Goal: Task Accomplishment & Management: Use online tool/utility

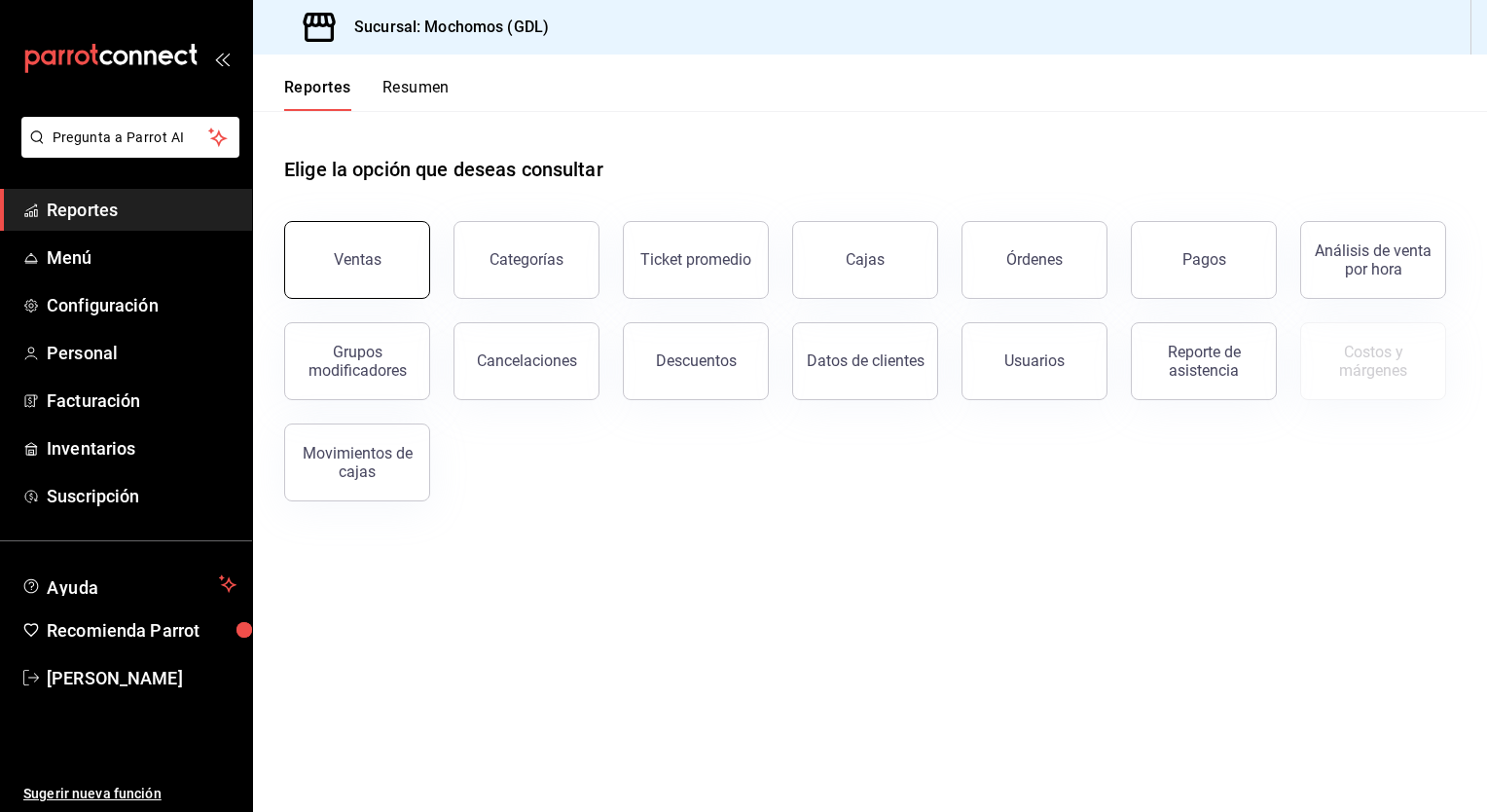
click at [337, 274] on button "Ventas" at bounding box center [357, 259] width 146 height 78
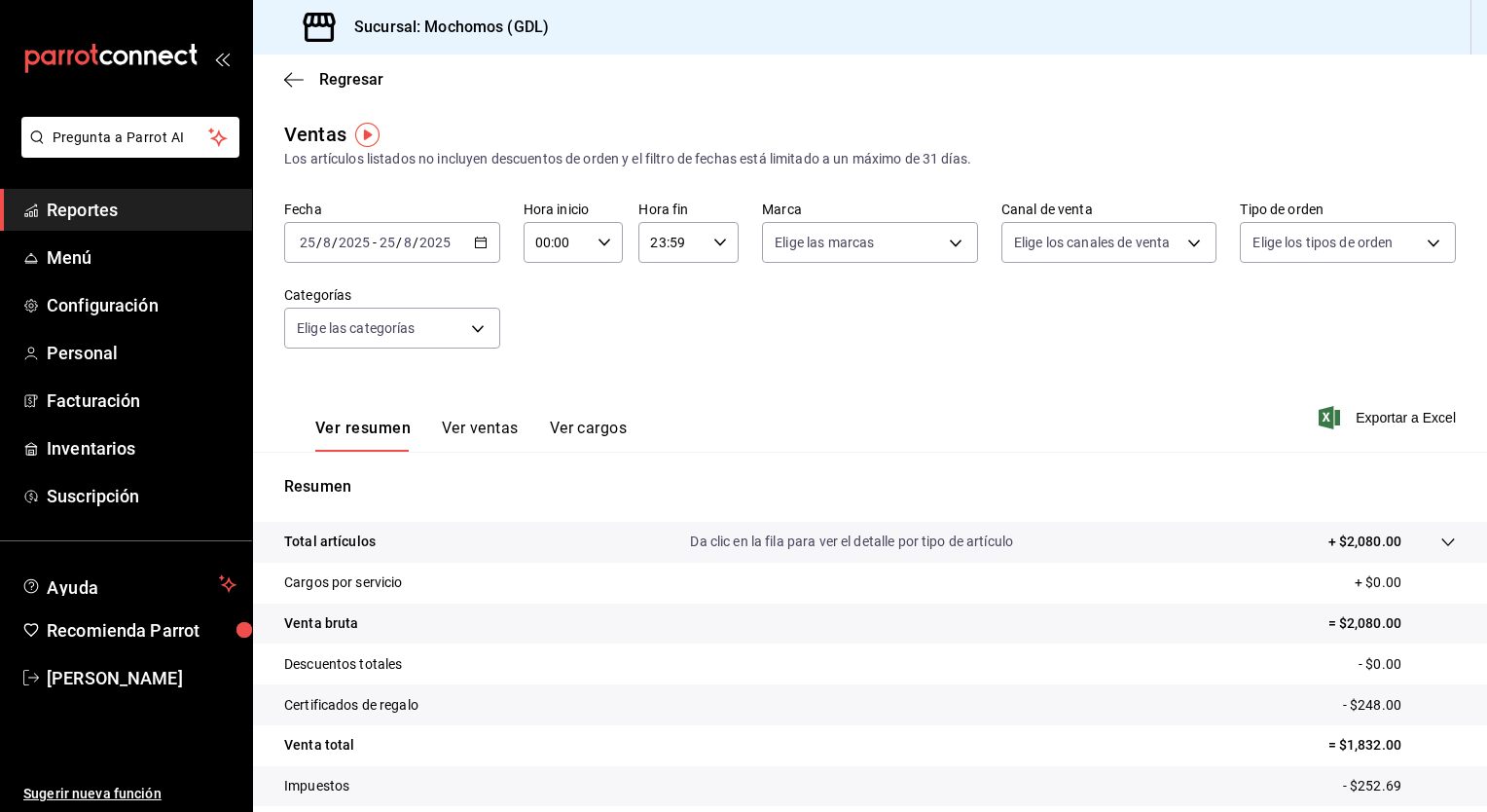
click at [474, 242] on icon "button" at bounding box center [481, 242] width 14 height 14
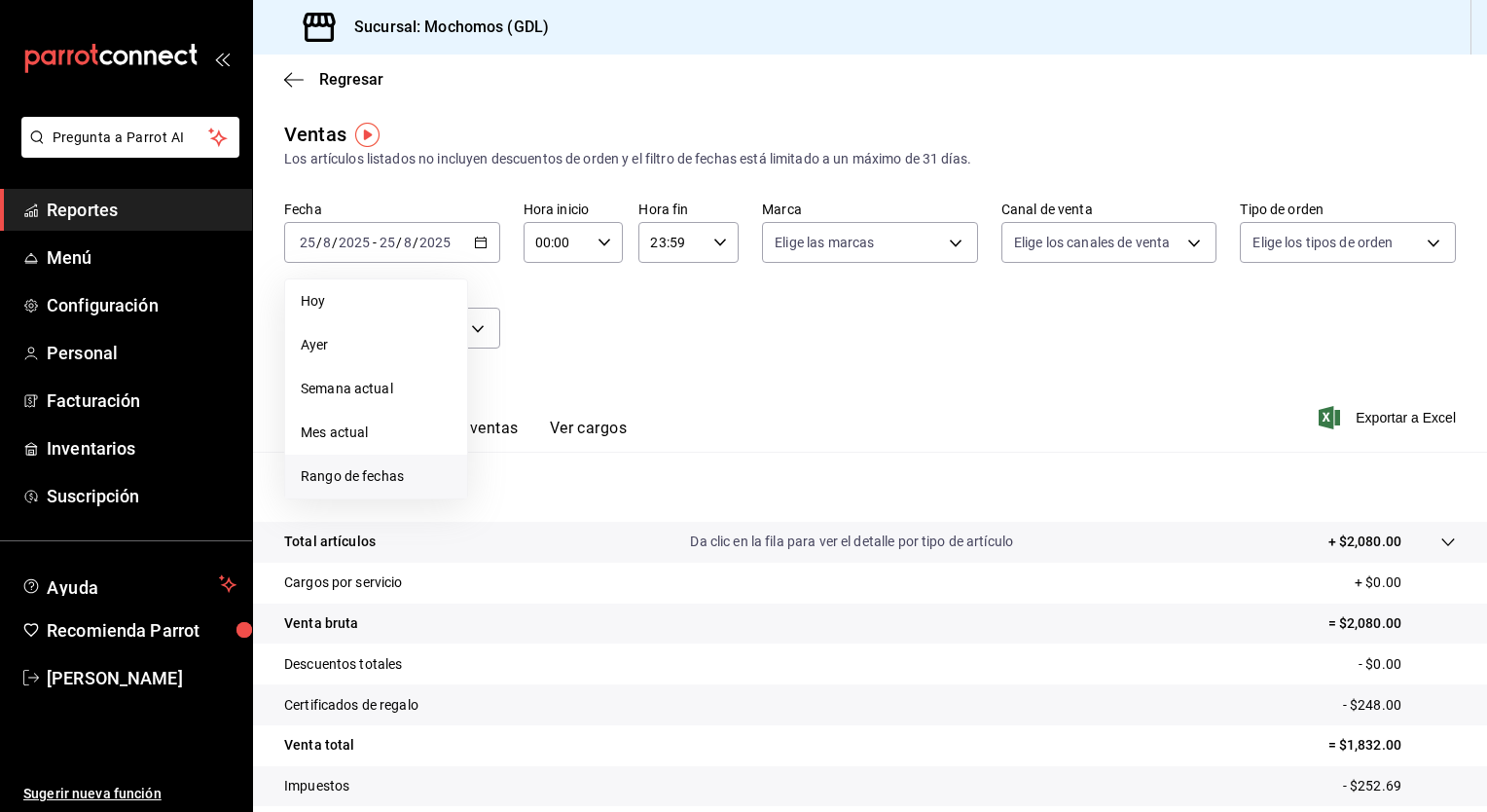
click at [334, 481] on span "Rango de fechas" at bounding box center [375, 476] width 151 height 21
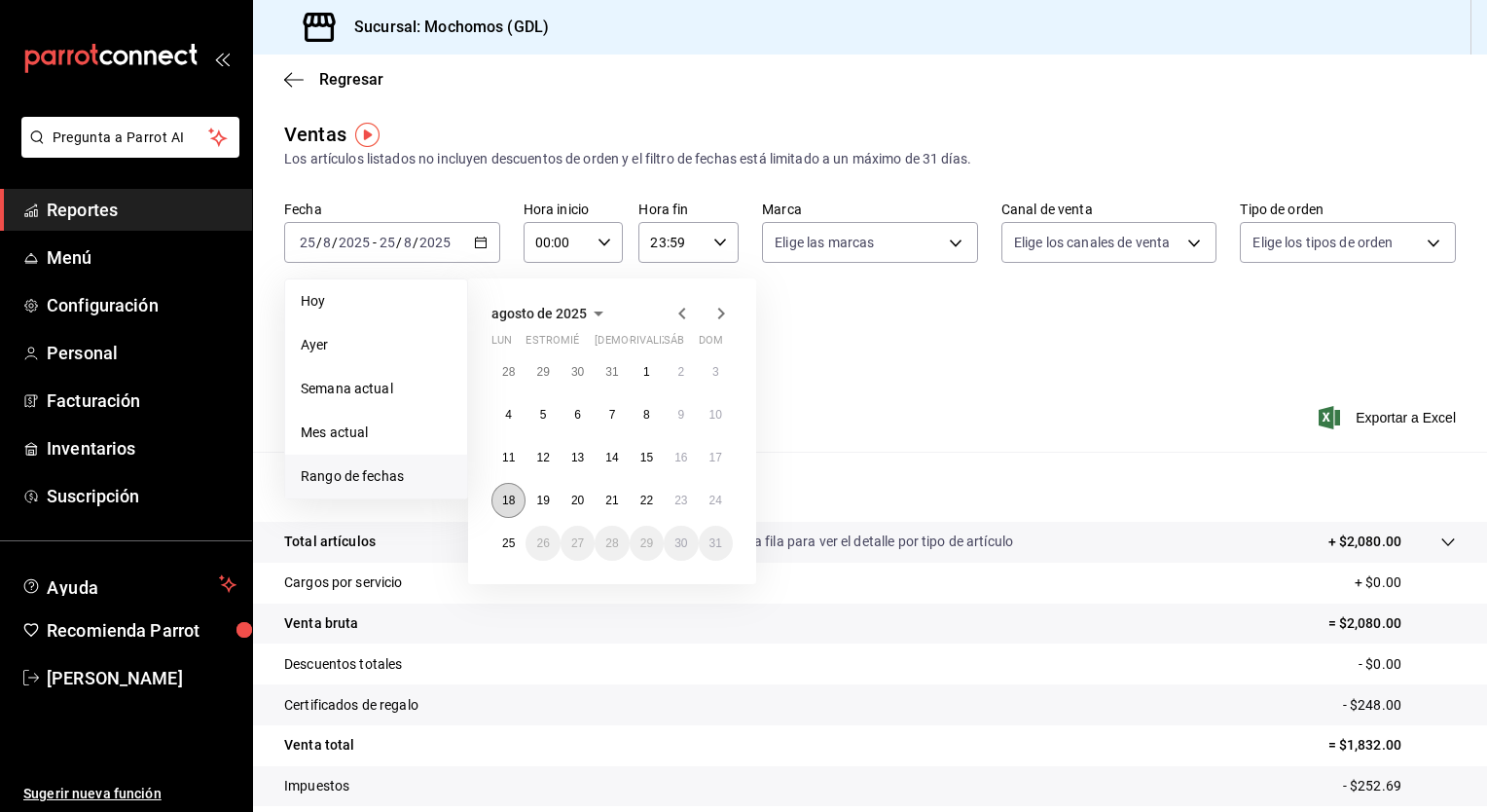
click at [495, 505] on button "18" at bounding box center [508, 501] width 34 height 35
click at [501, 531] on button "25" at bounding box center [508, 543] width 34 height 35
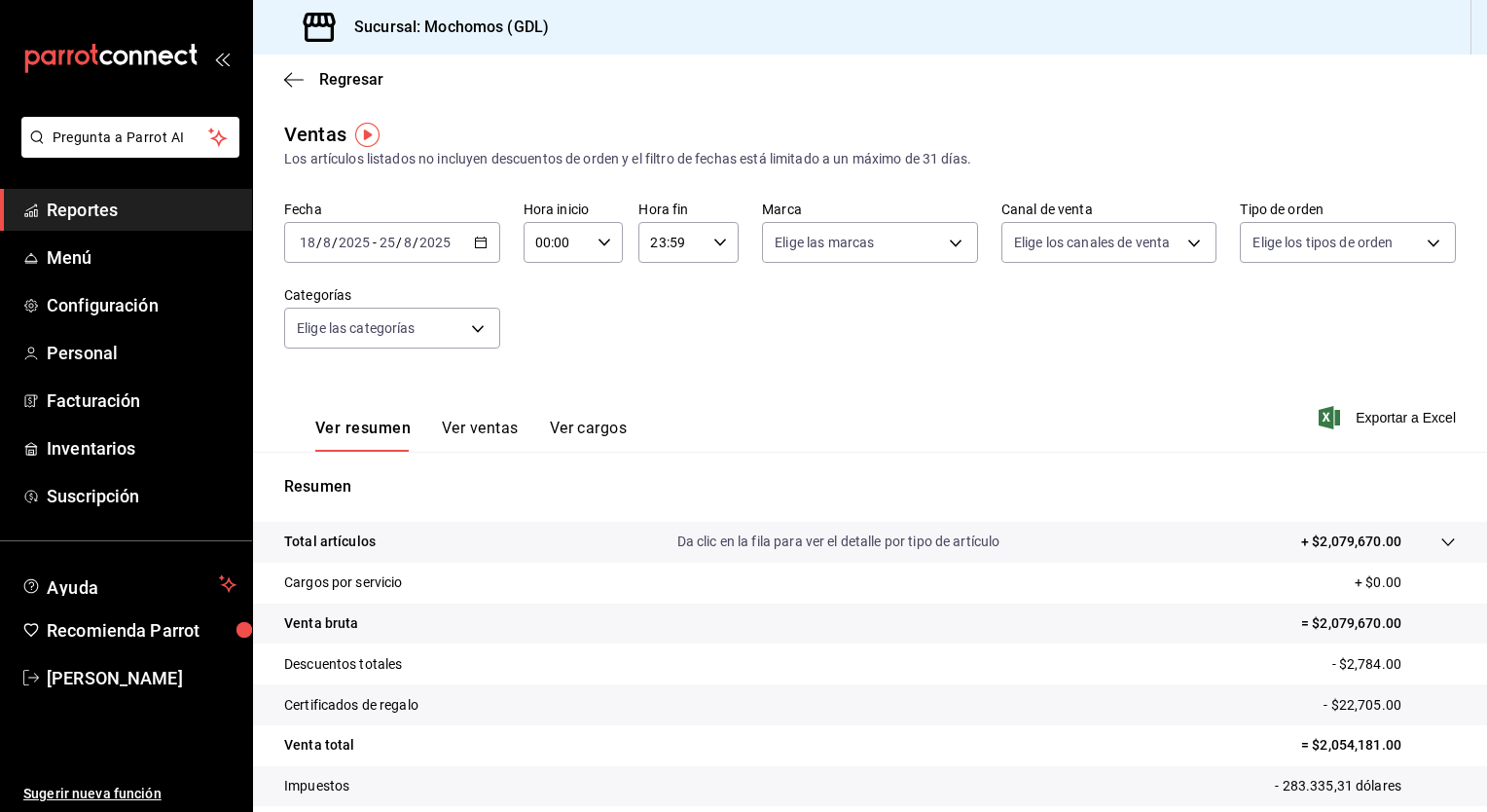
click at [597, 239] on icon "button" at bounding box center [604, 242] width 14 height 14
click at [540, 375] on span "05" at bounding box center [545, 379] width 19 height 16
type input "05:00"
click at [710, 244] on div at bounding box center [743, 406] width 1487 height 812
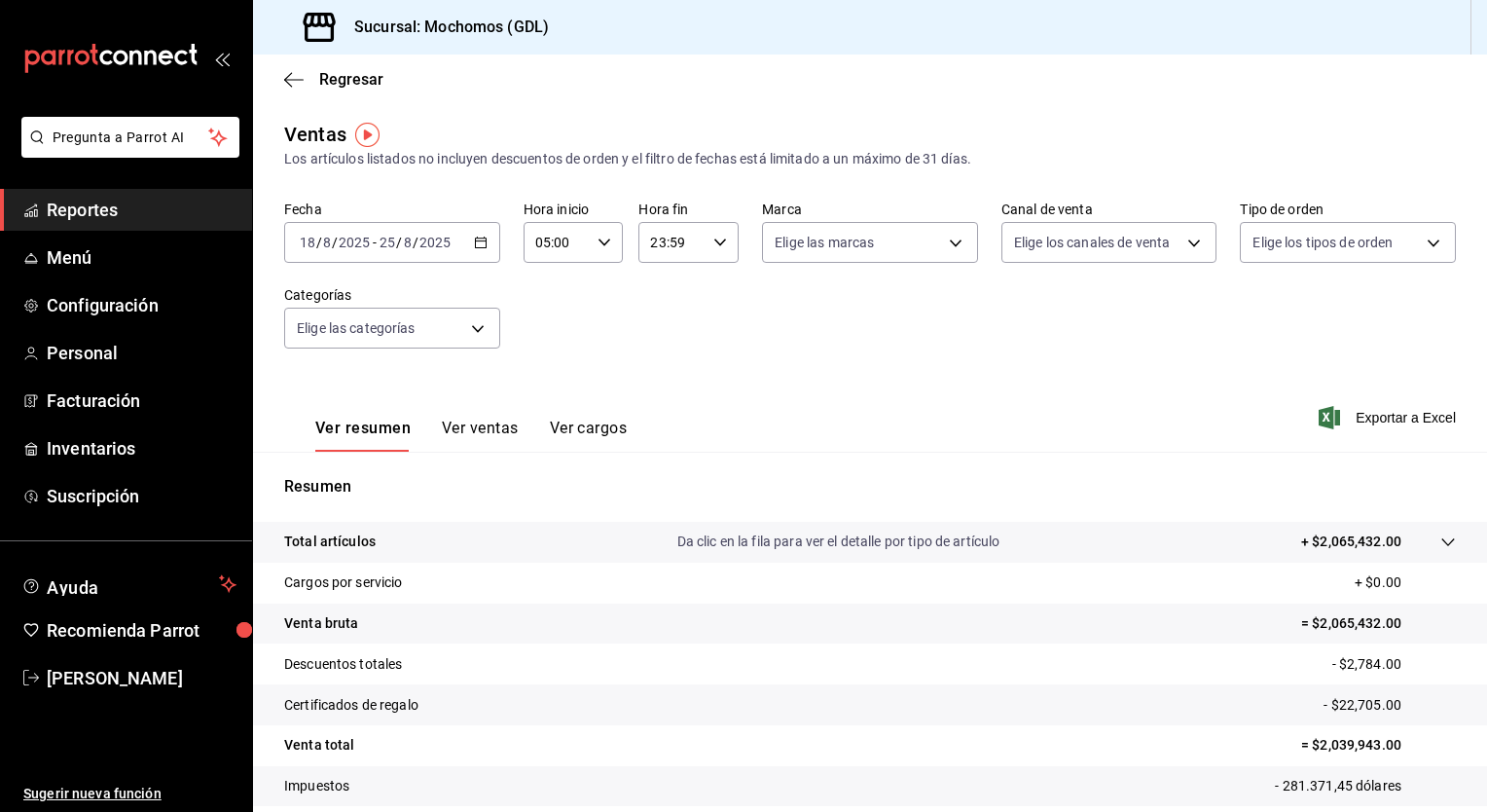
click at [713, 244] on icon "button" at bounding box center [720, 242] width 14 height 14
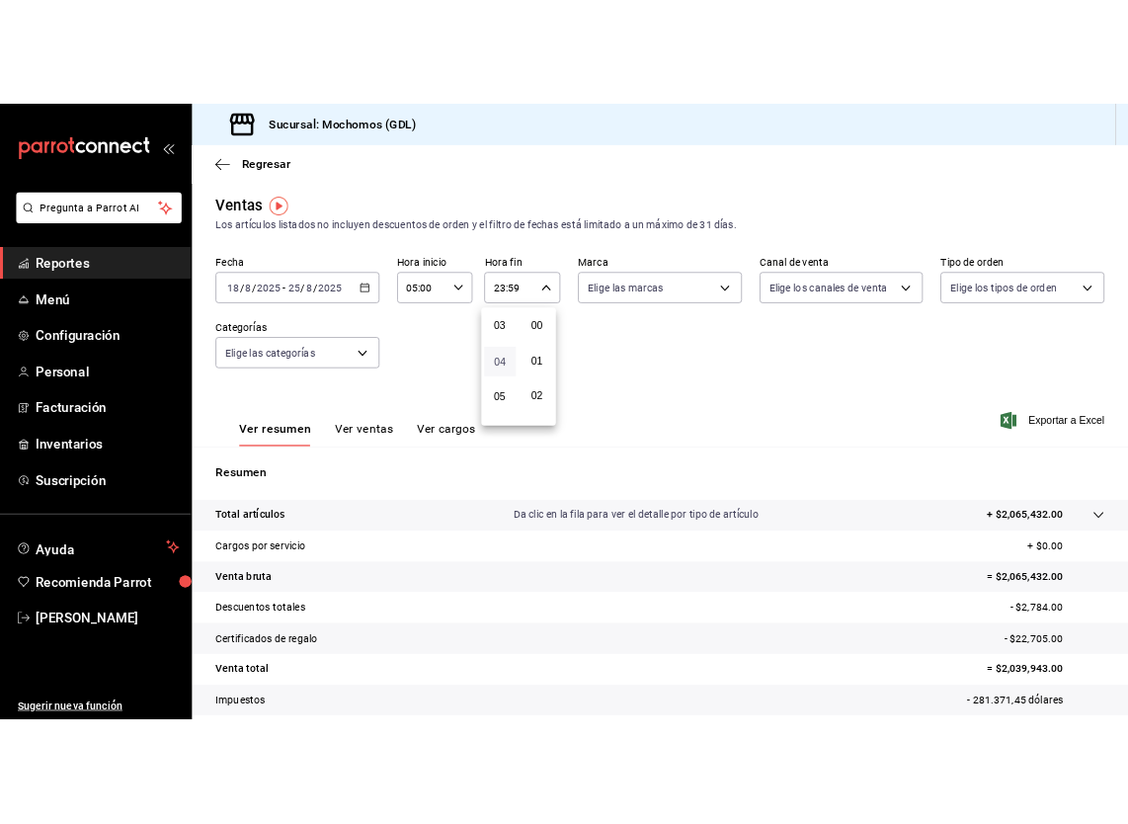
scroll to position [144, 0]
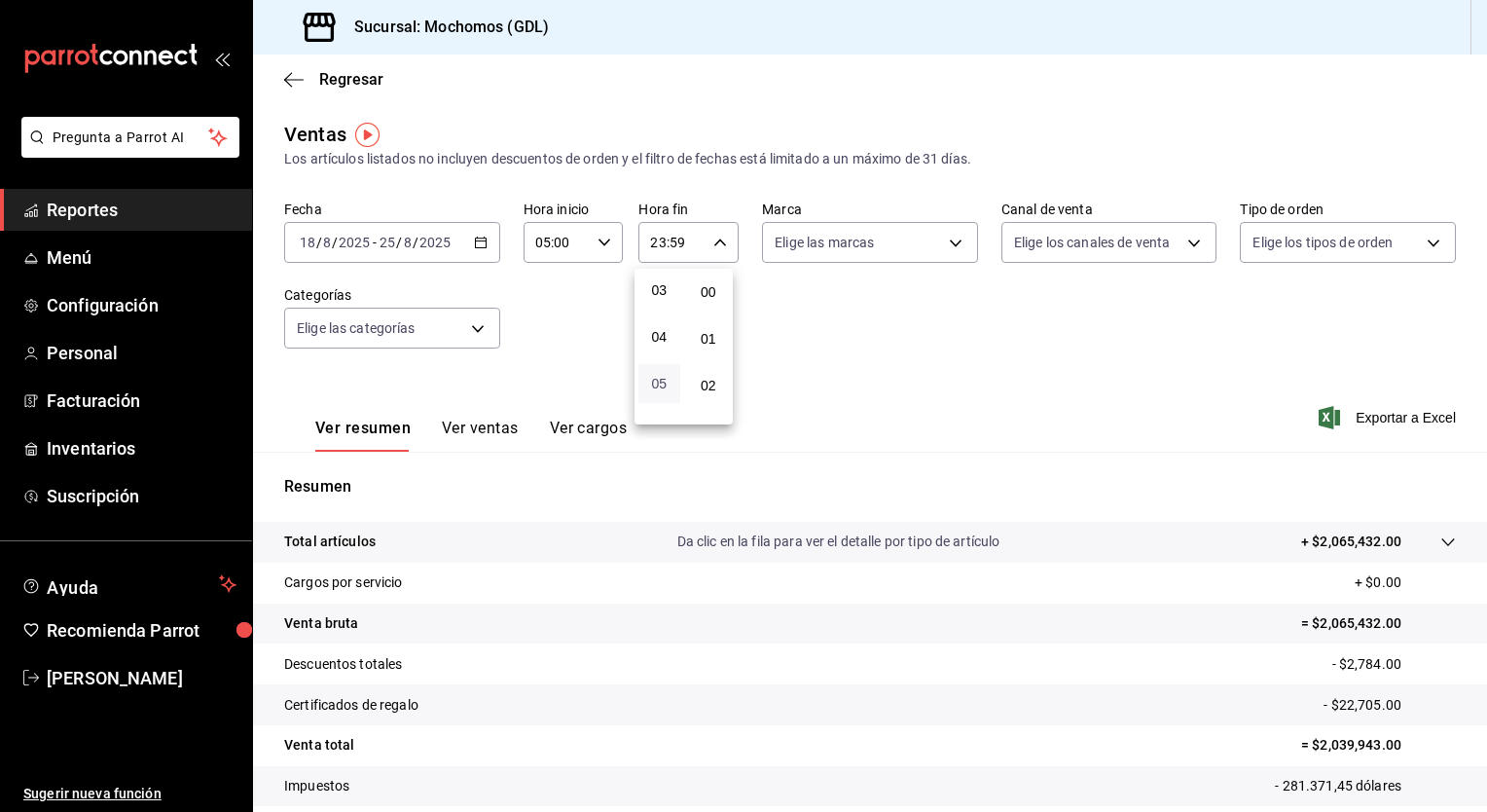
click at [658, 385] on span "05" at bounding box center [659, 383] width 19 height 16
click at [699, 305] on button "00" at bounding box center [709, 293] width 41 height 39
type input "05:00"
click at [944, 239] on div at bounding box center [743, 406] width 1487 height 812
click at [944, 239] on body "Pregunta a Parrot AI Reportes Menú Configuración Personal Facturación Inventari…" at bounding box center [743, 406] width 1487 height 812
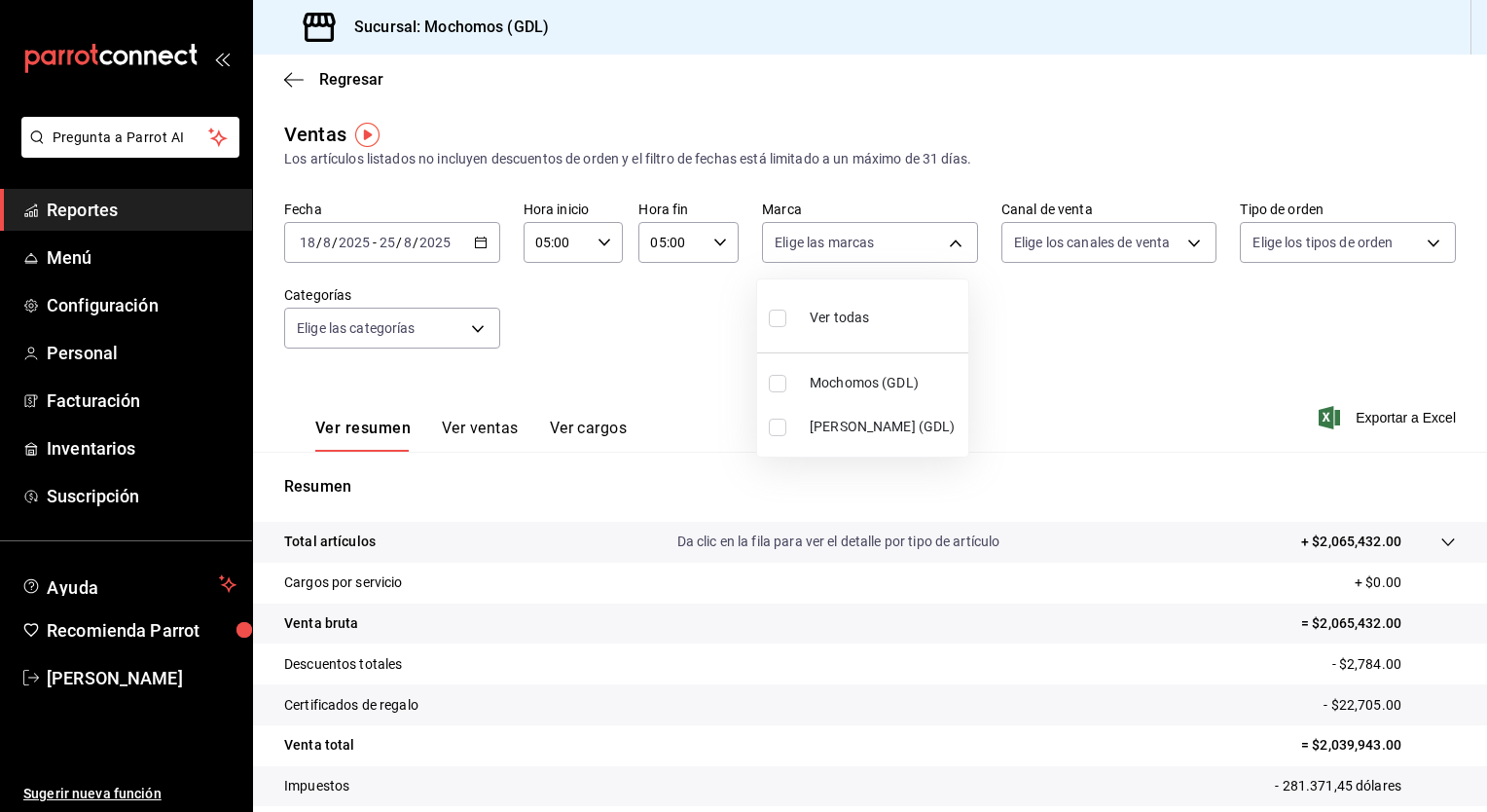
click at [780, 315] on input "checkbox" at bounding box center [777, 318] width 18 height 18
checkbox input "true"
type input "36c25d4a-7cb0-456c-a434-e981d54830bc,9cac9703-0c5a-4d8b-addd-5b6b571d65b9"
checkbox input "true"
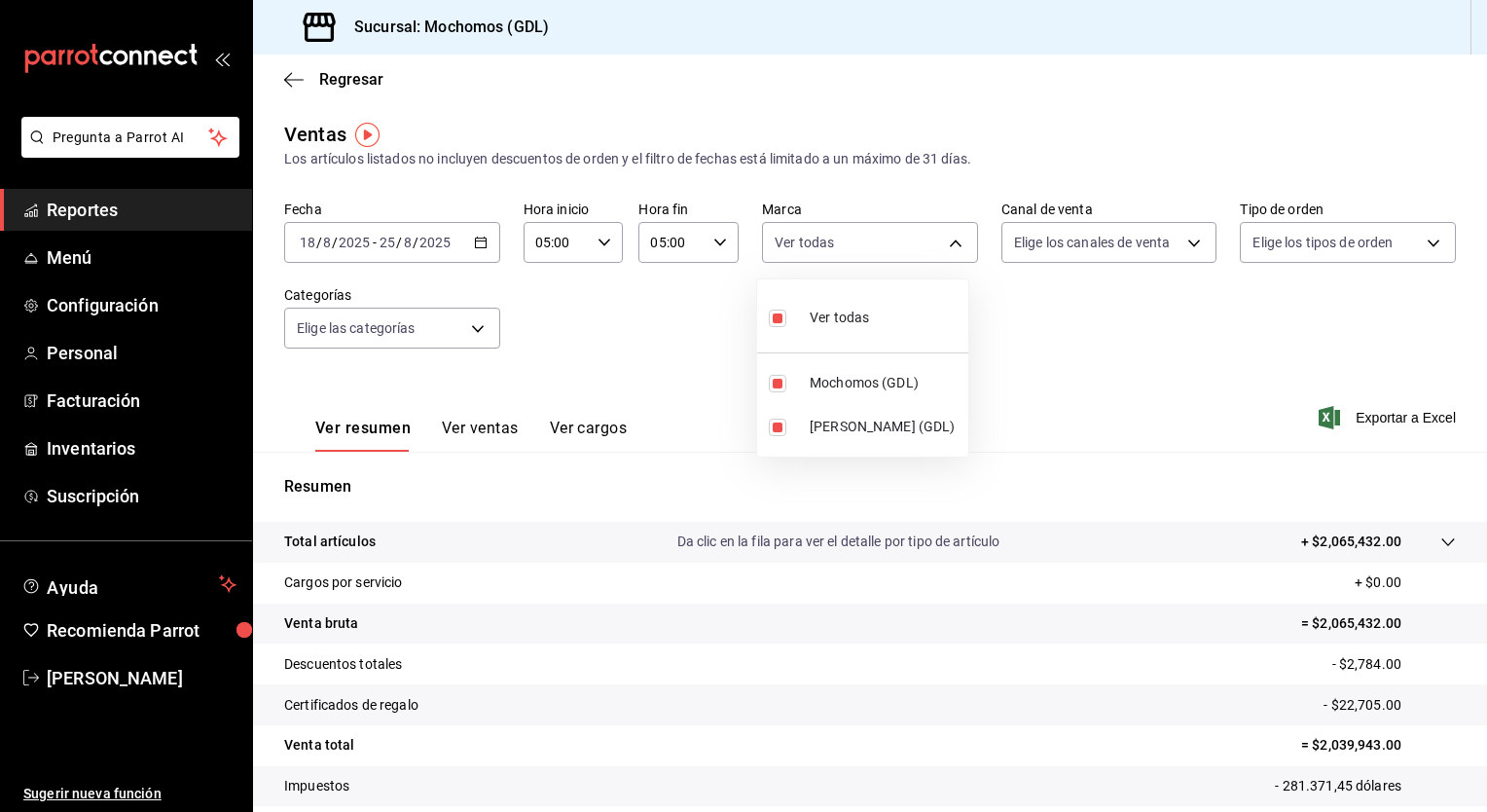
click at [1173, 243] on div at bounding box center [743, 406] width 1487 height 812
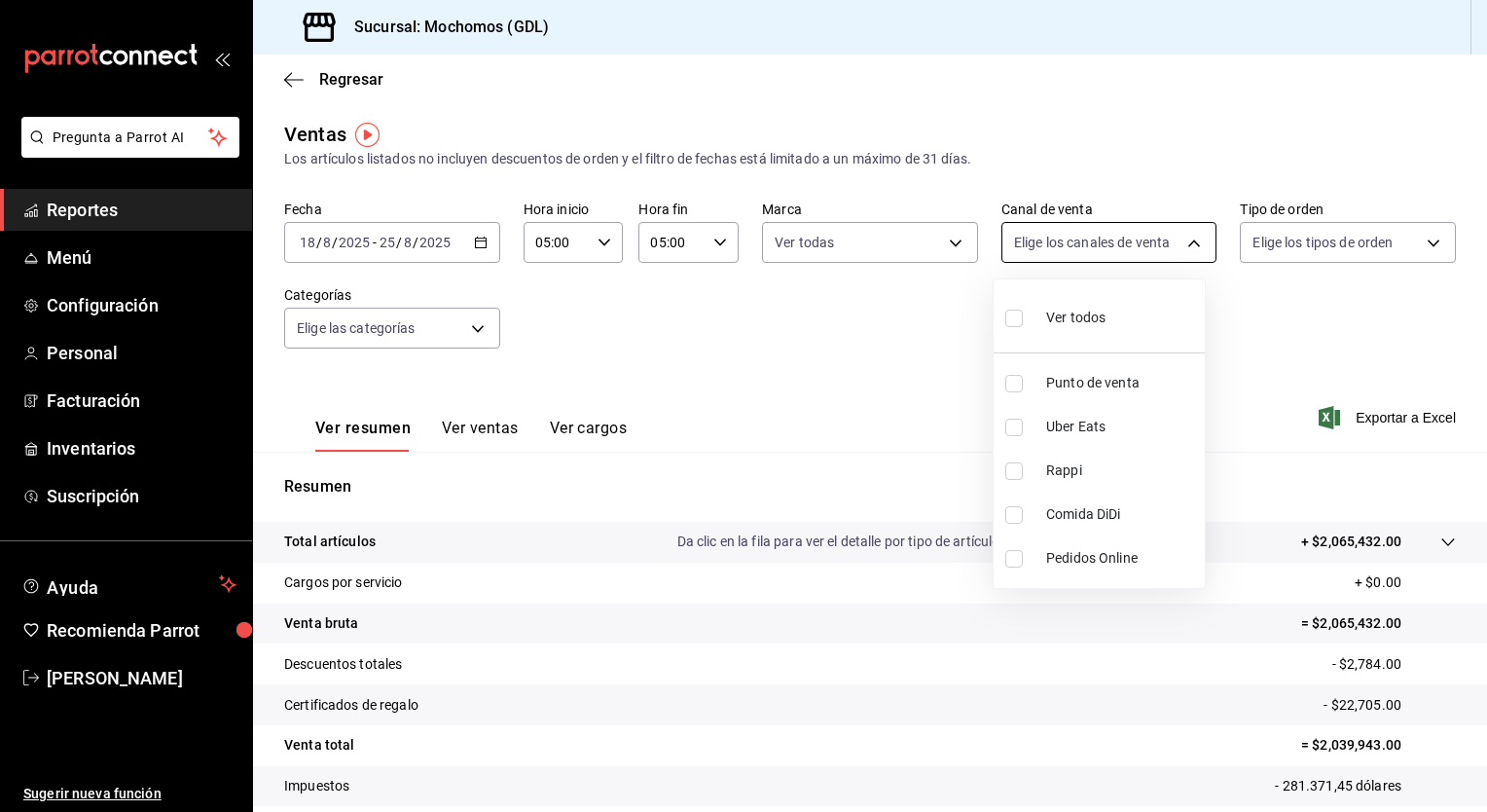
click at [1185, 243] on body "Pregunta a Parrot AI Reportes Menú Configuración Personal Facturación Inventari…" at bounding box center [743, 406] width 1487 height 812
click at [1011, 318] on input "checkbox" at bounding box center [1014, 318] width 18 height 18
checkbox input "true"
type input "PARROT,UBER_EATS,RAPPI,DIDI_FOOD,ONLINE"
checkbox input "true"
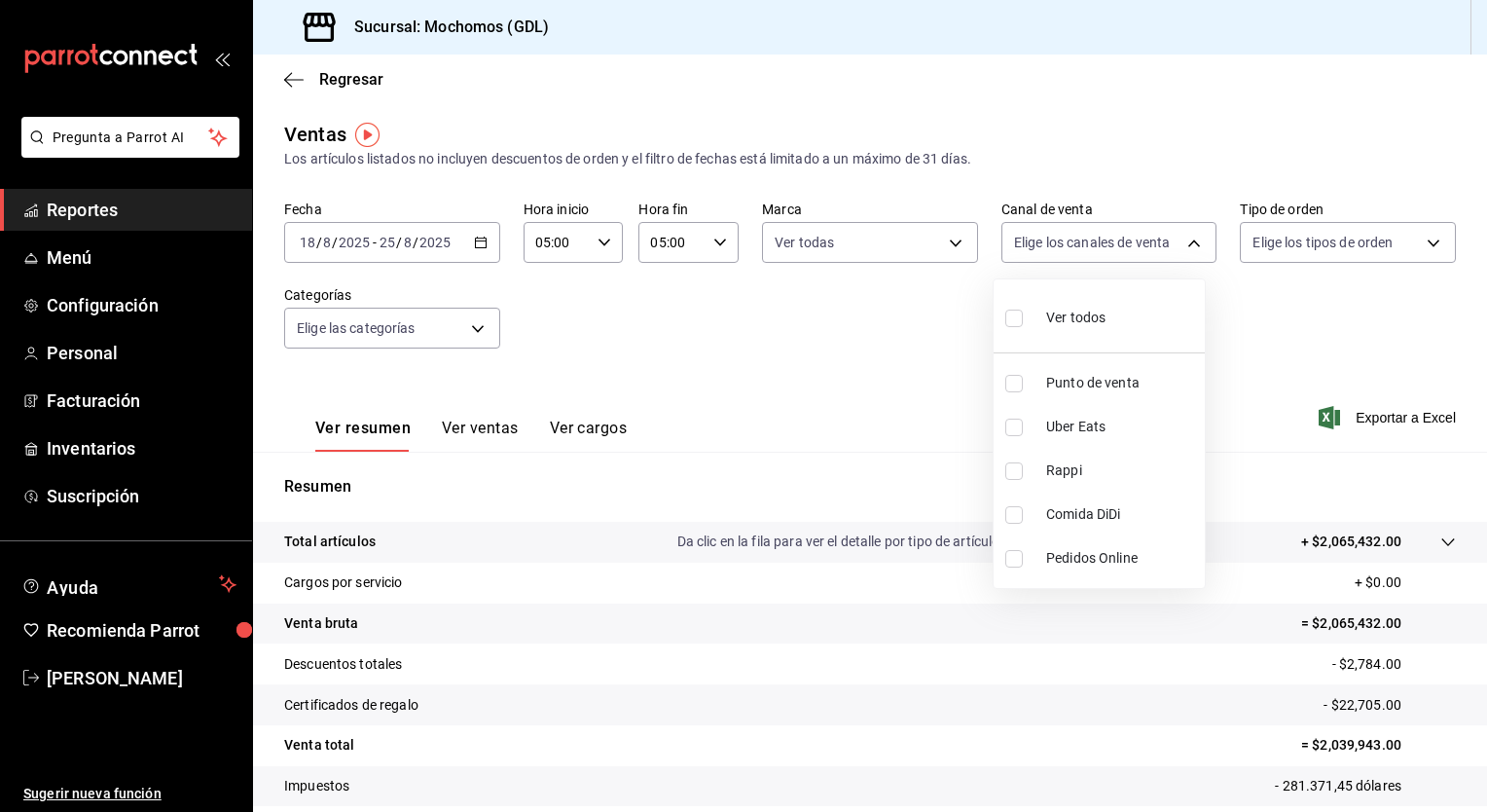
checkbox input "true"
click at [1422, 240] on div at bounding box center [743, 406] width 1487 height 812
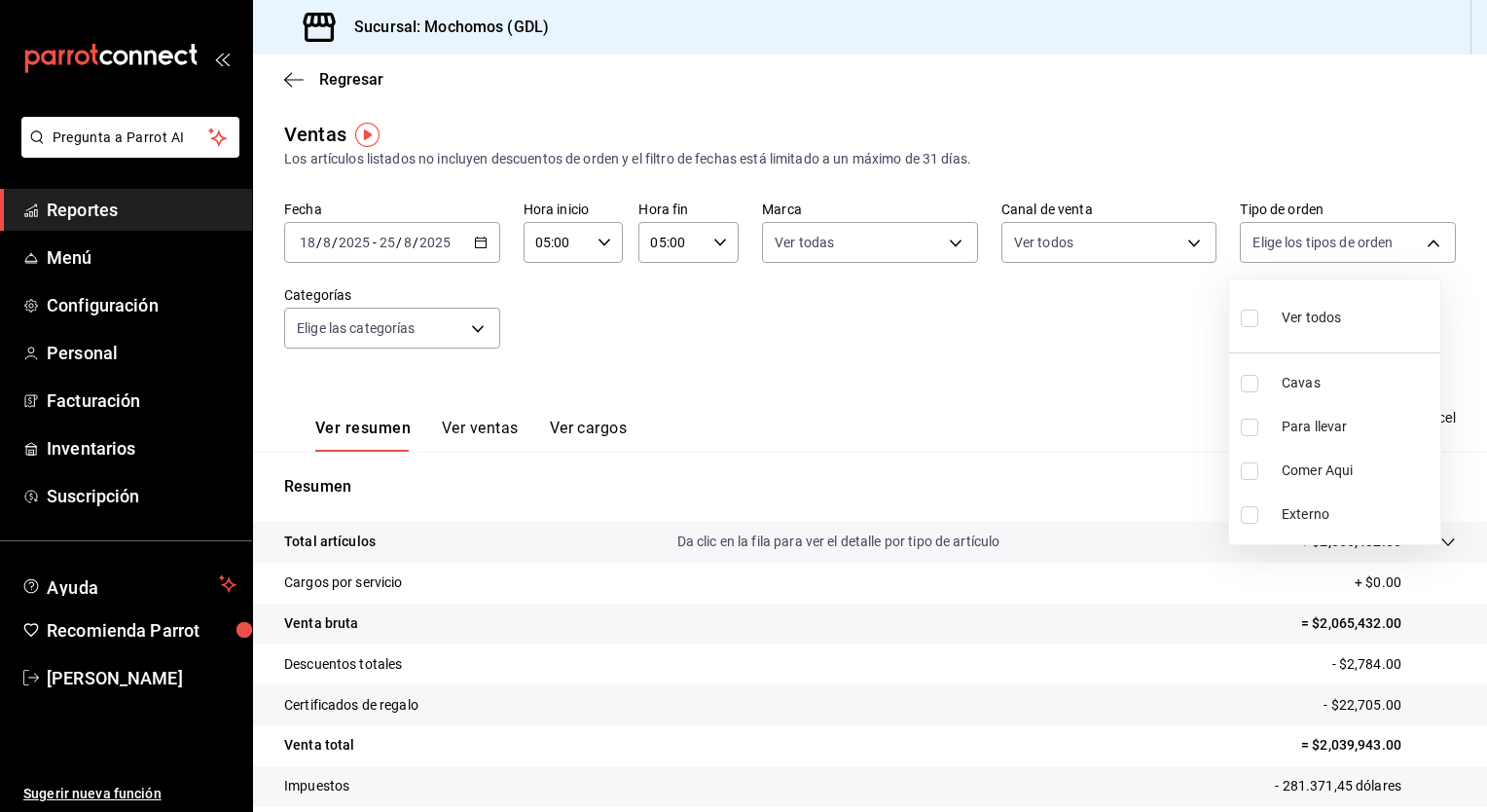
click at [1422, 240] on body "Pregunta a Parrot AI Reportes Menú Configuración Personal Facturación Inventari…" at bounding box center [743, 406] width 1487 height 812
click at [1249, 313] on input "checkbox" at bounding box center [1250, 318] width 18 height 18
checkbox input "true"
type input "c3d0baef-30c0-4718-9d76-caab43e27316,13c4cc4a-99d2-42c0-ba96-c3de8c08c13d,7b791…"
checkbox input "true"
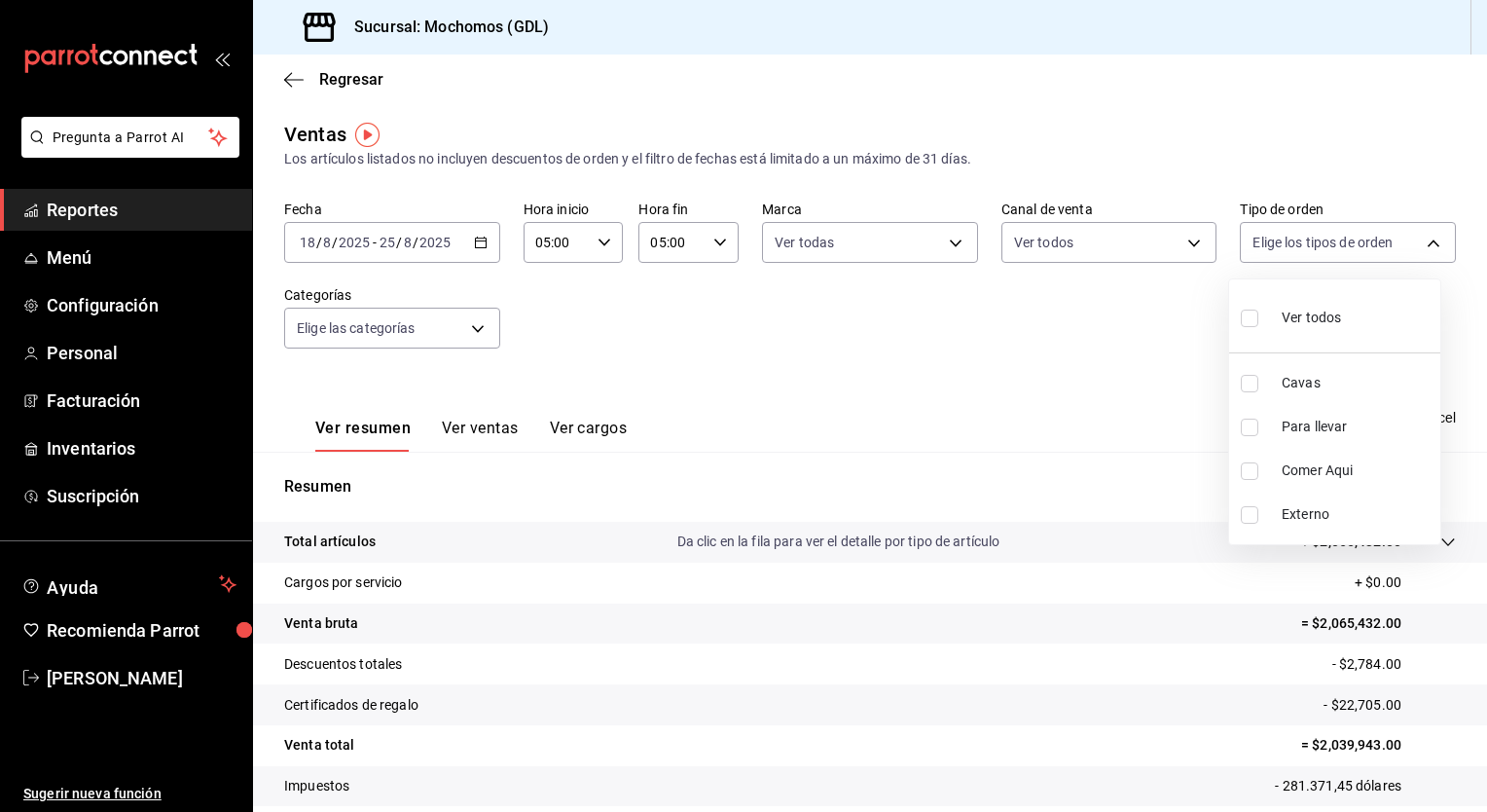
checkbox input "true"
click at [466, 332] on div at bounding box center [743, 406] width 1487 height 812
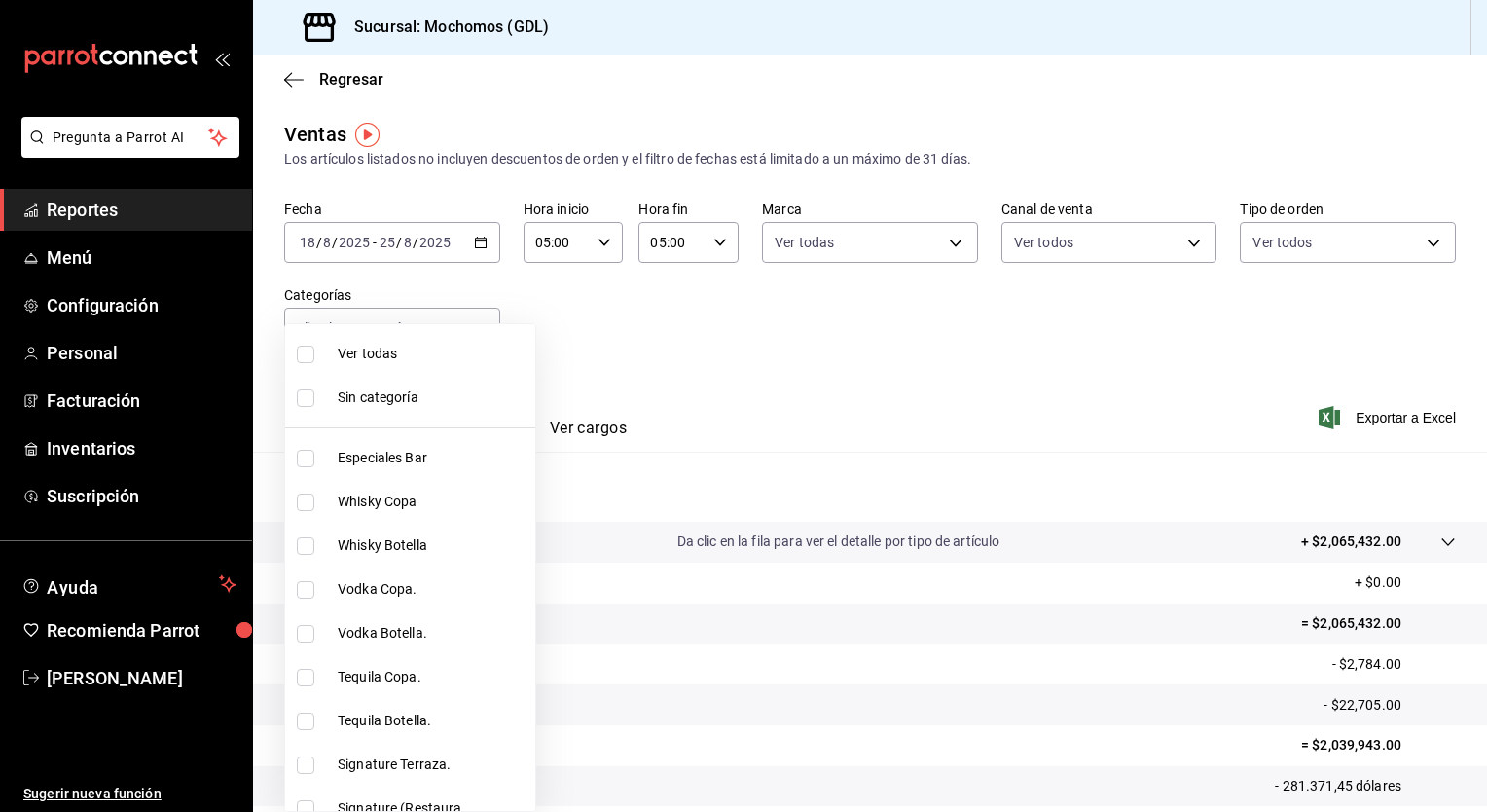
click at [466, 332] on body "Pregunta a Parrot AI Reportes Menú Configuración Personal Facturación Inventari…" at bounding box center [743, 406] width 1487 height 812
click at [324, 350] on li "Ver todas" at bounding box center [455, 354] width 341 height 43
type input "c0db8a99-aef8-4e9c-862d-72763fc5d605,0e6da5ad-e1ed-4623-8a7f-4db137866549,4ba6e…"
checkbox input "true"
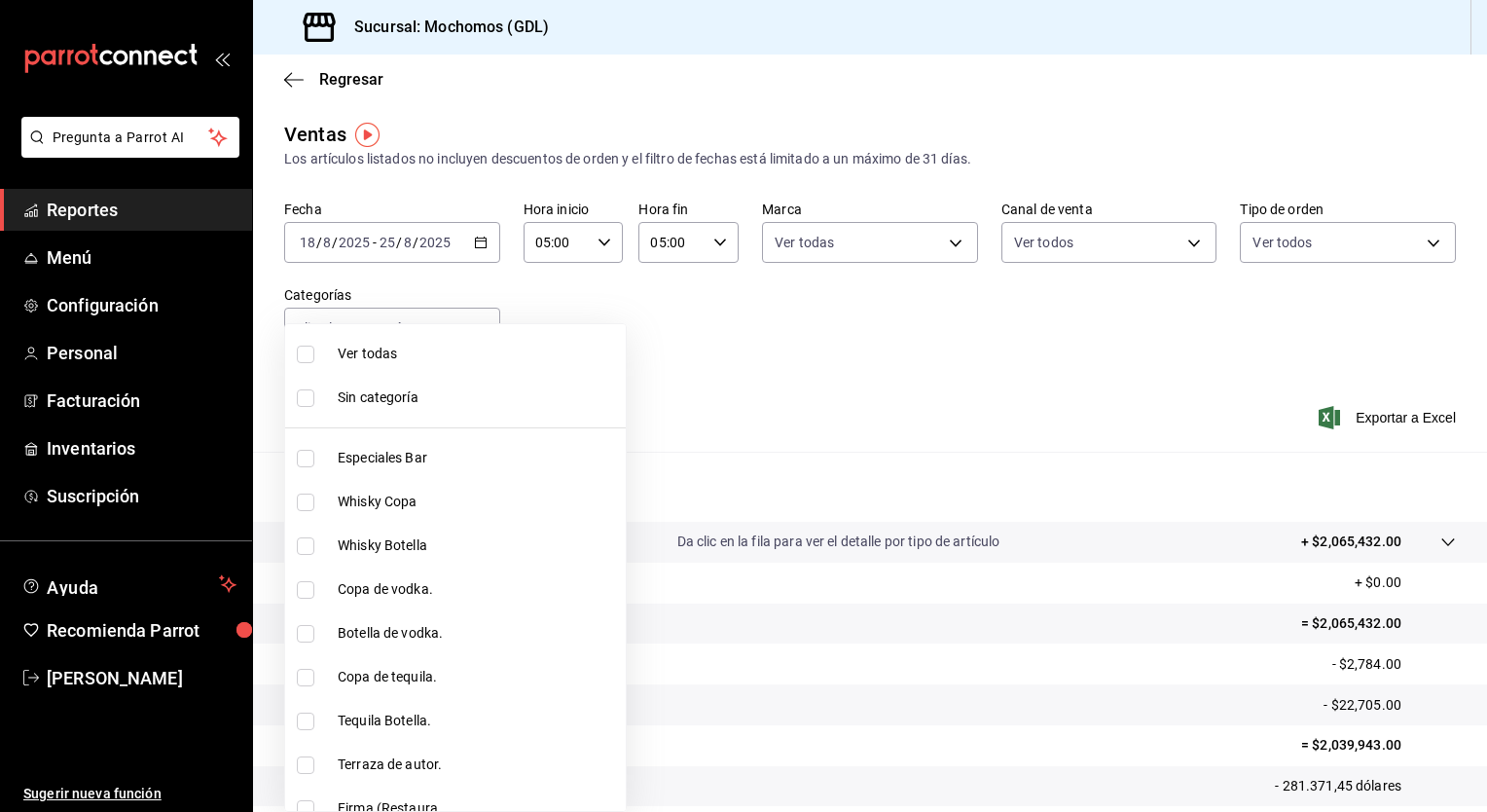
checkbox input "true"
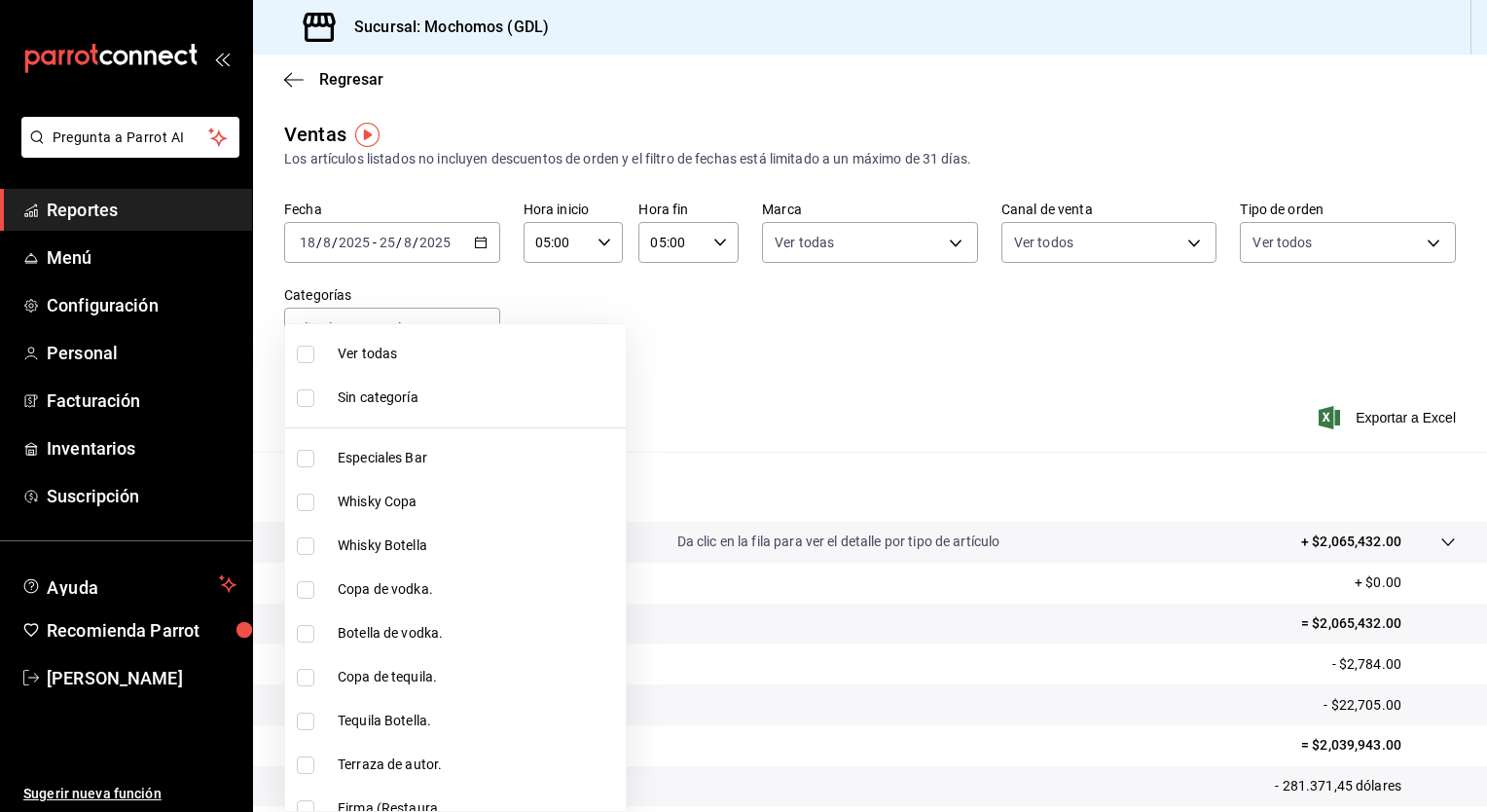
checkbox input "true"
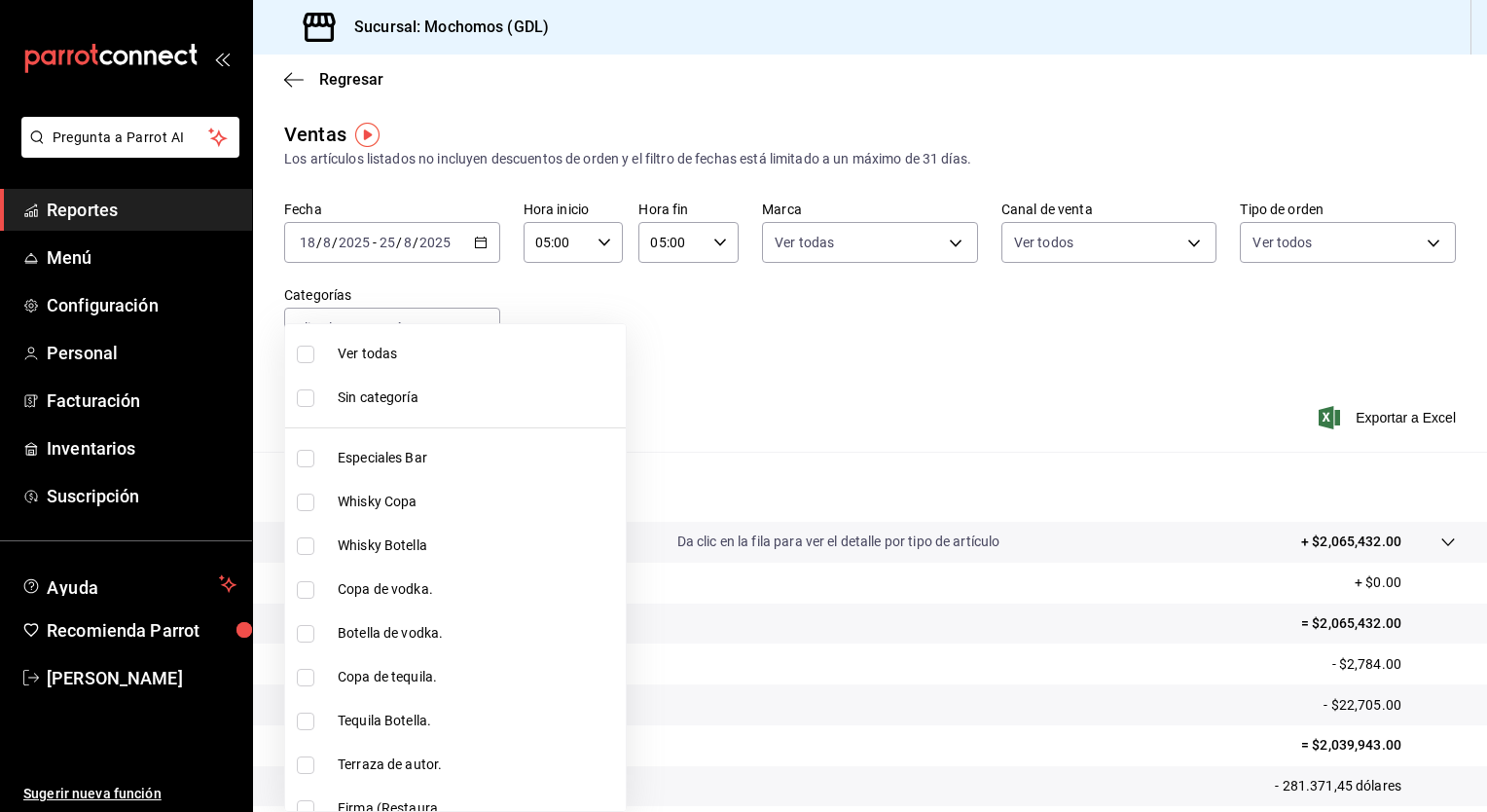
checkbox input "true"
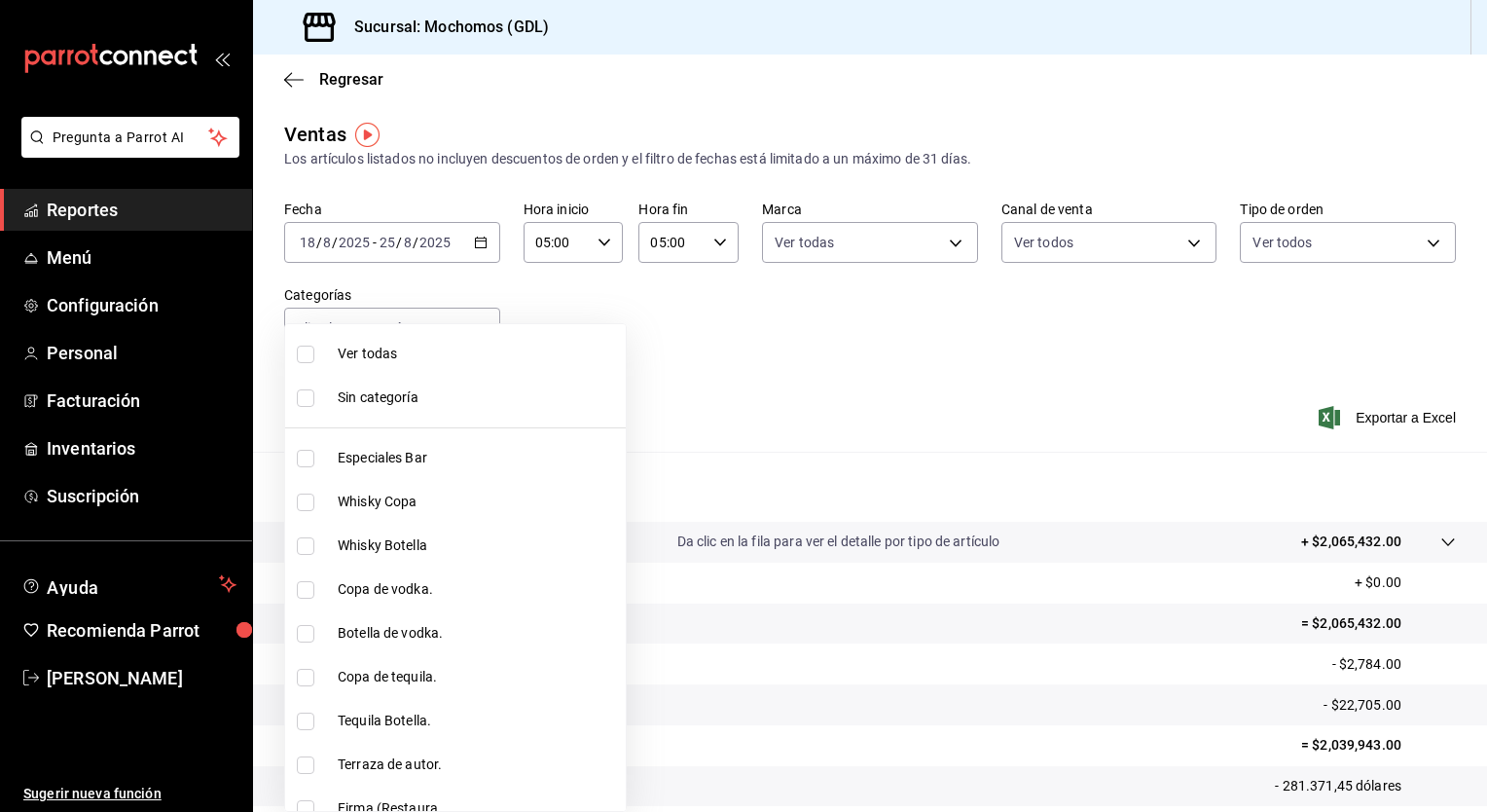
checkbox input "true"
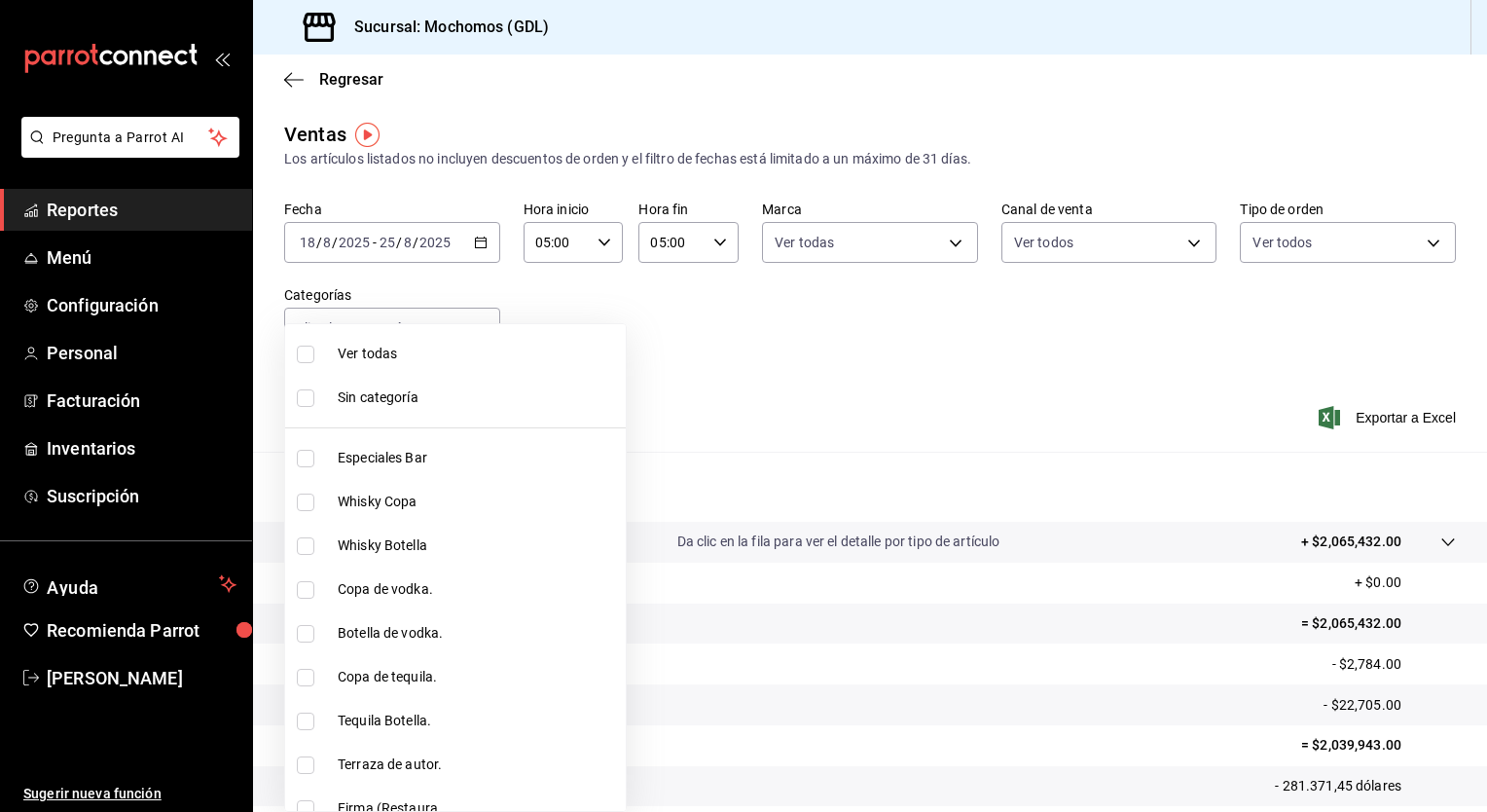
checkbox input "true"
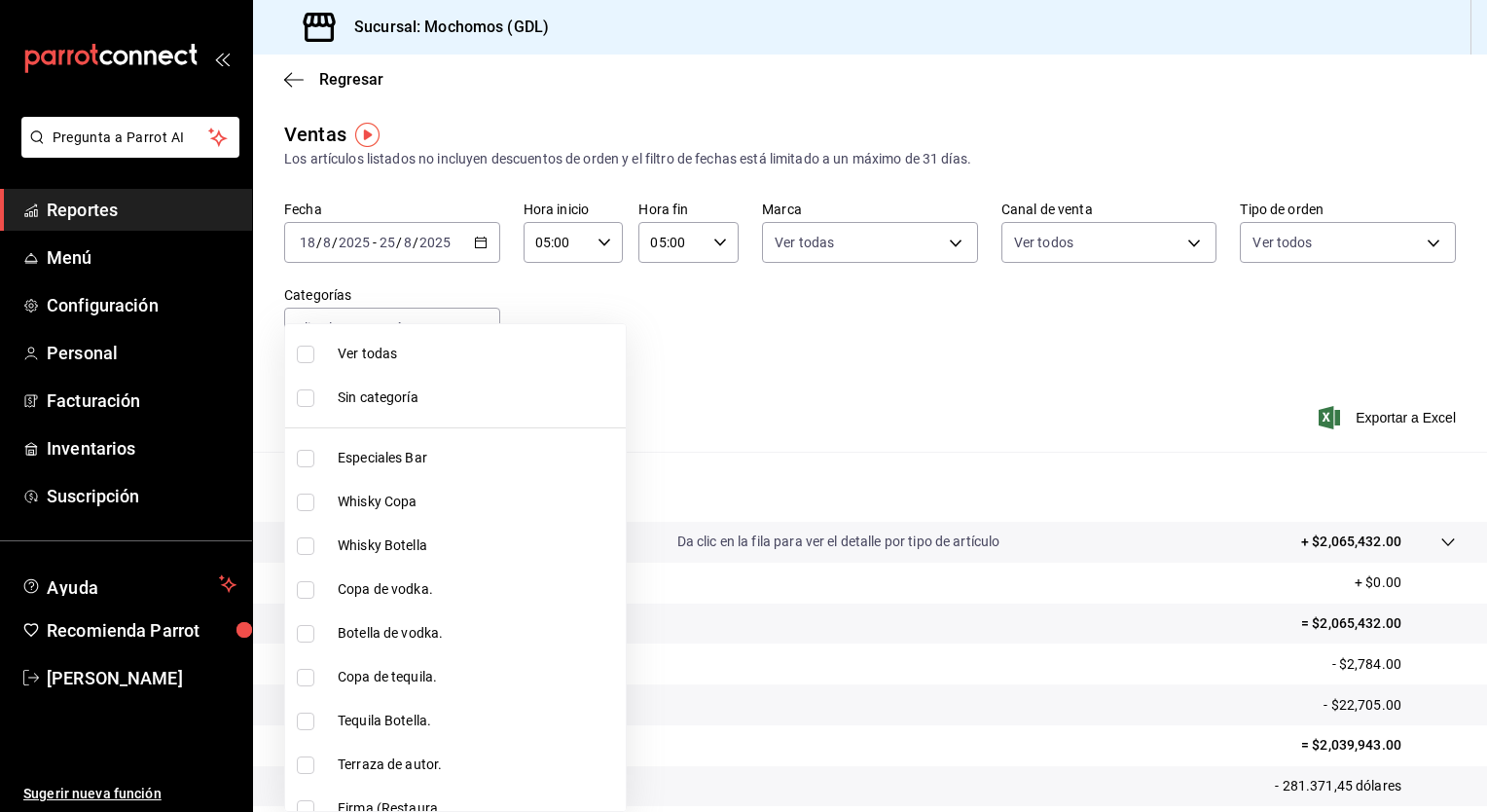
checkbox input "true"
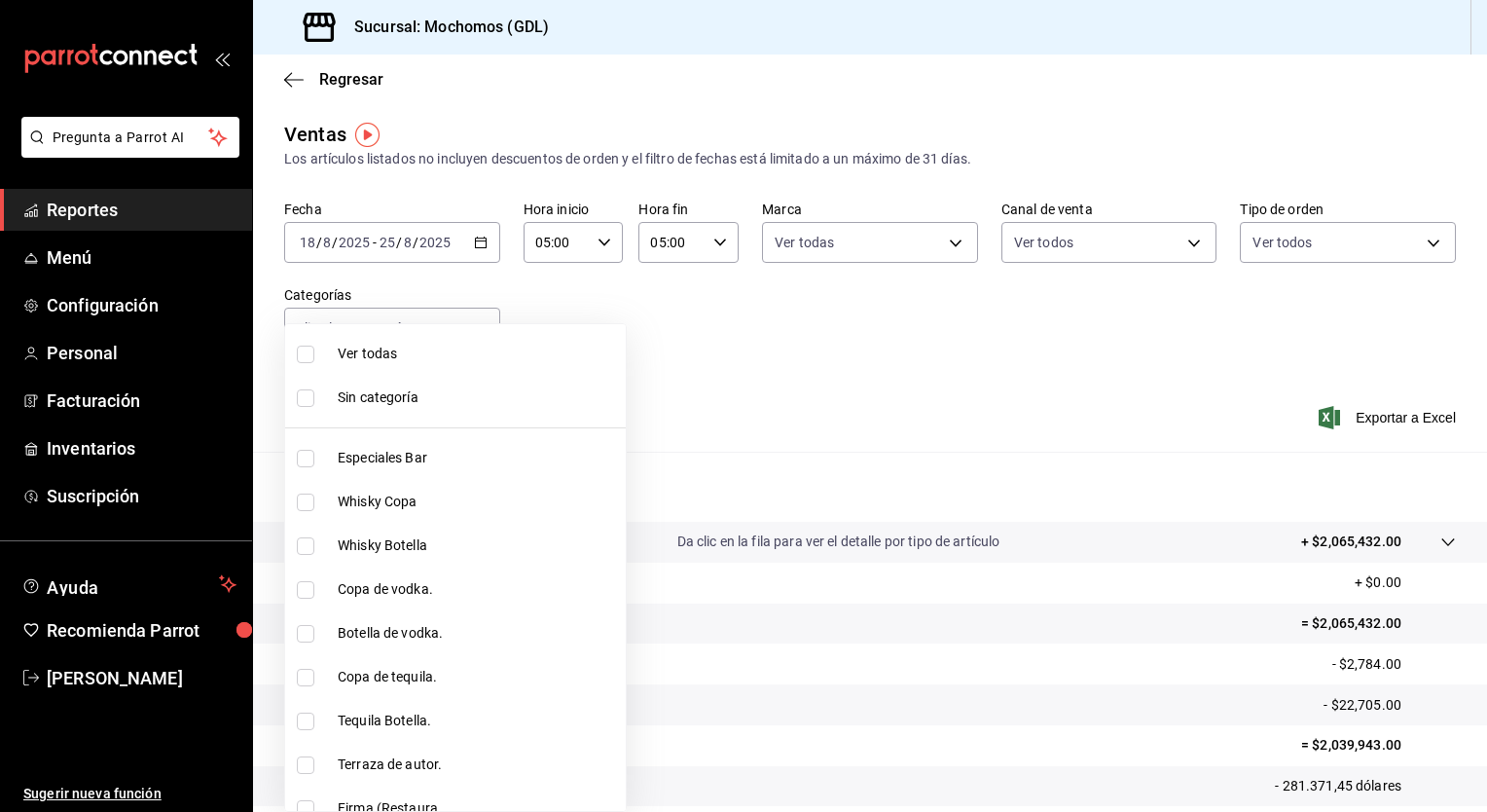
checkbox input "true"
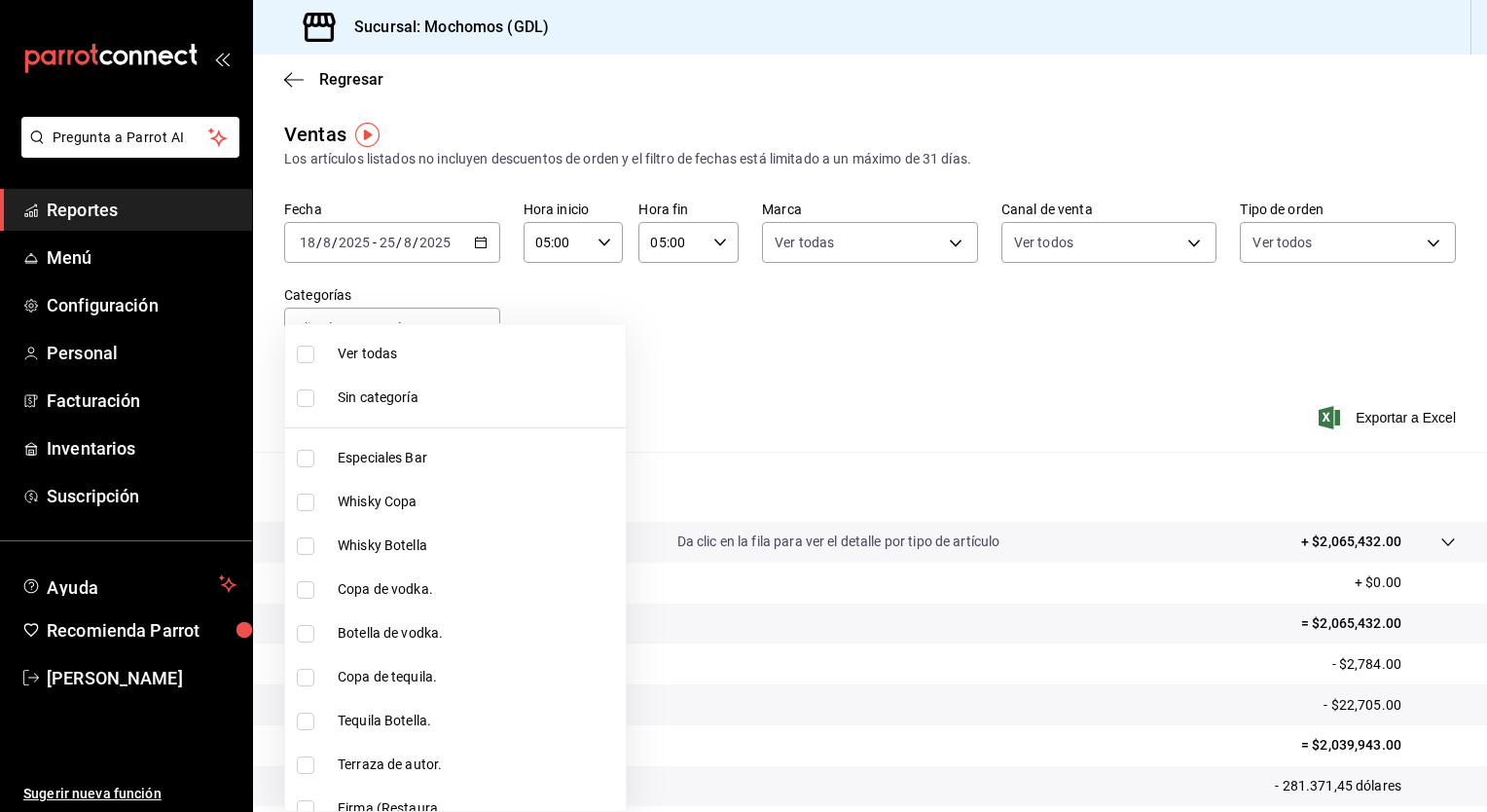
checkbox input "true"
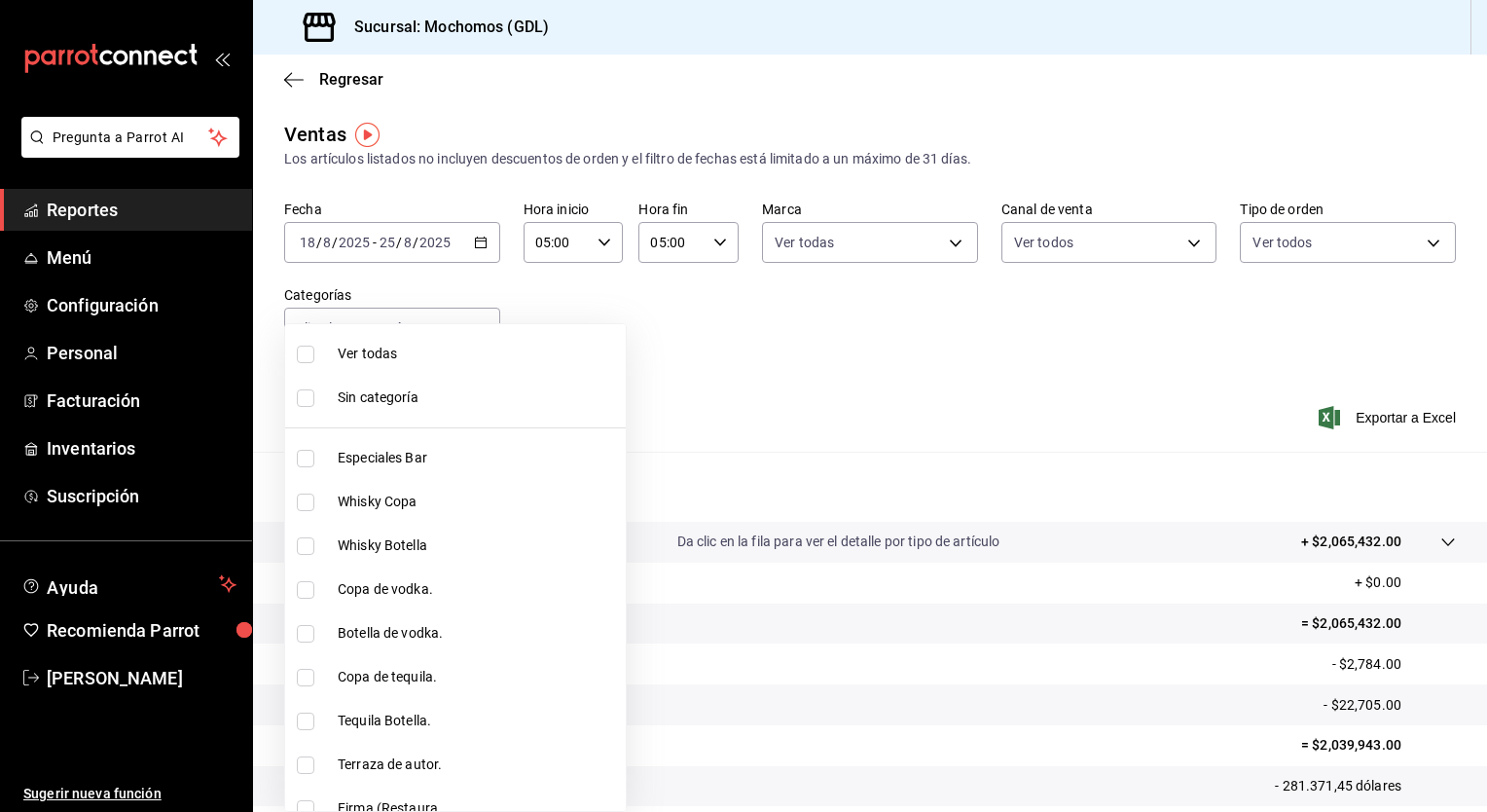
checkbox input "true"
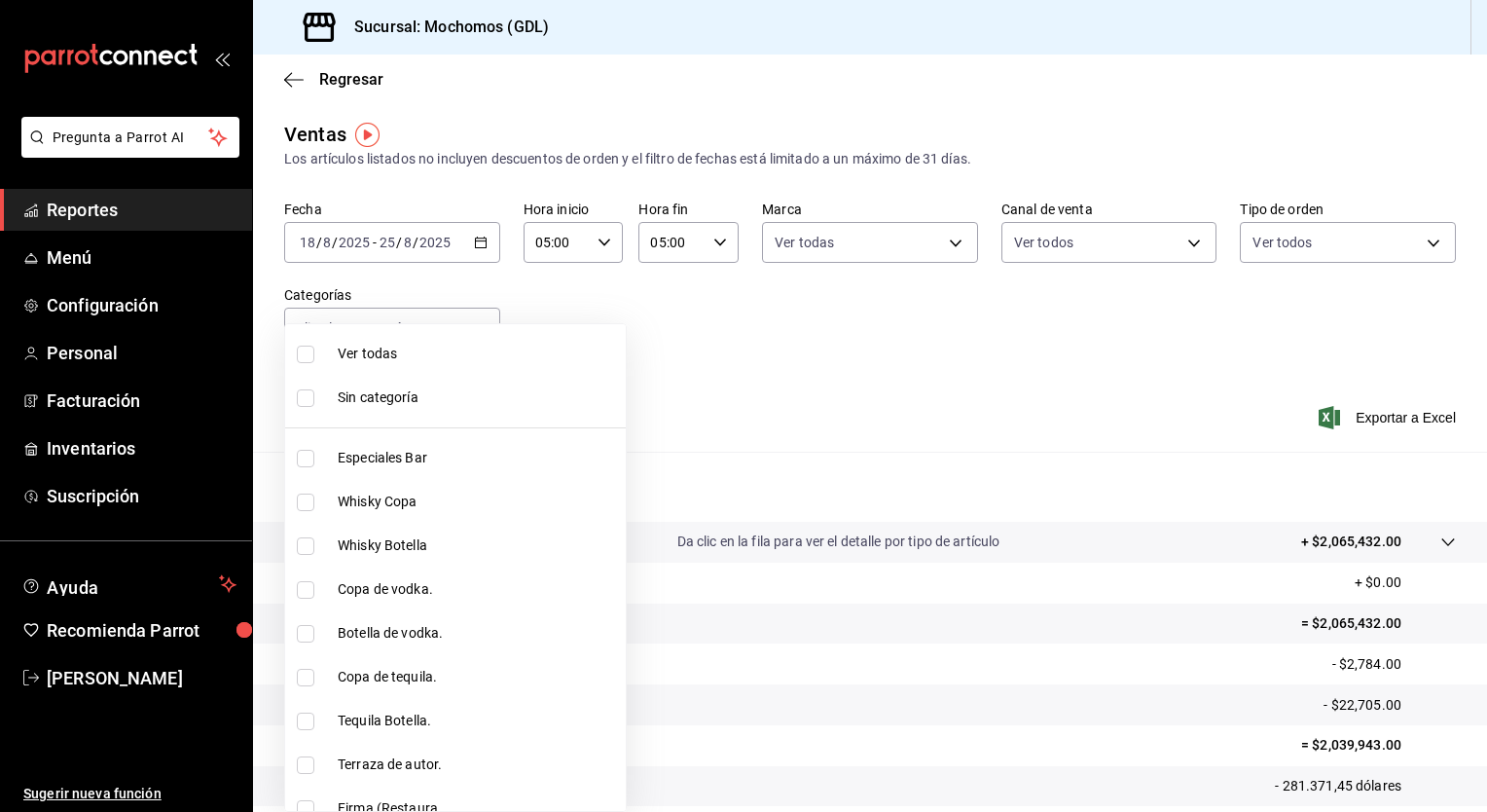
checkbox input "true"
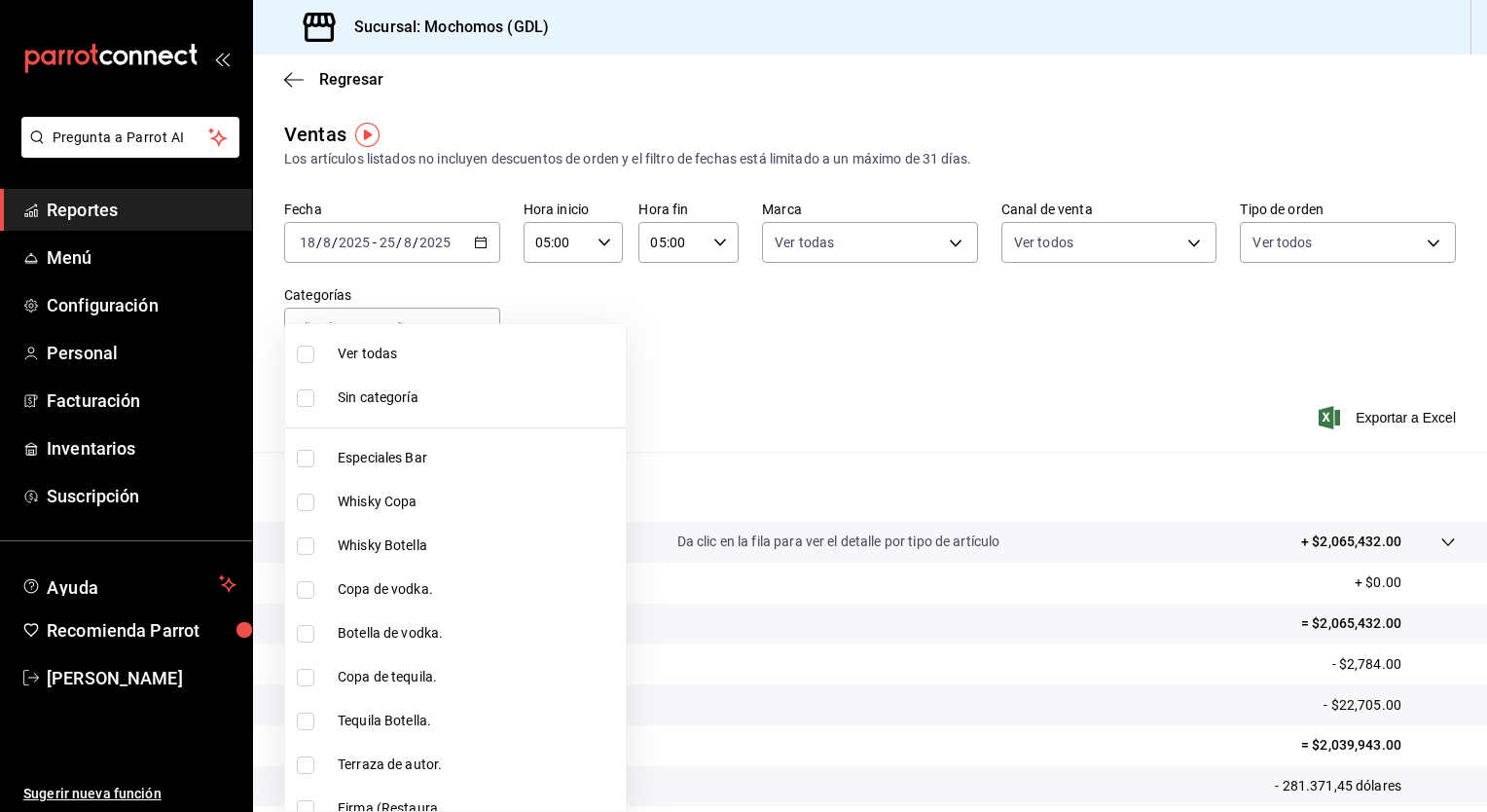
checkbox input "true"
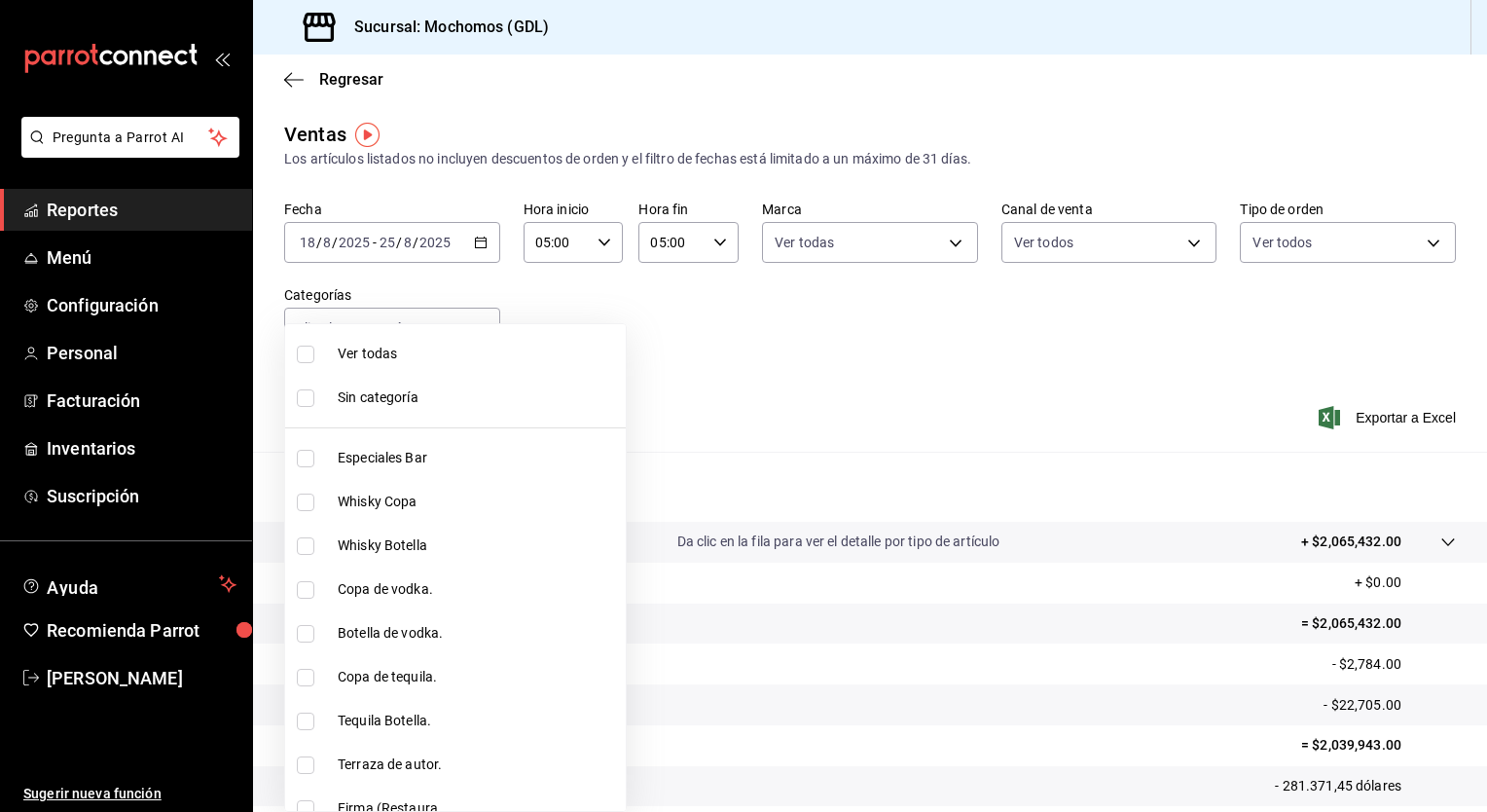
checkbox input "true"
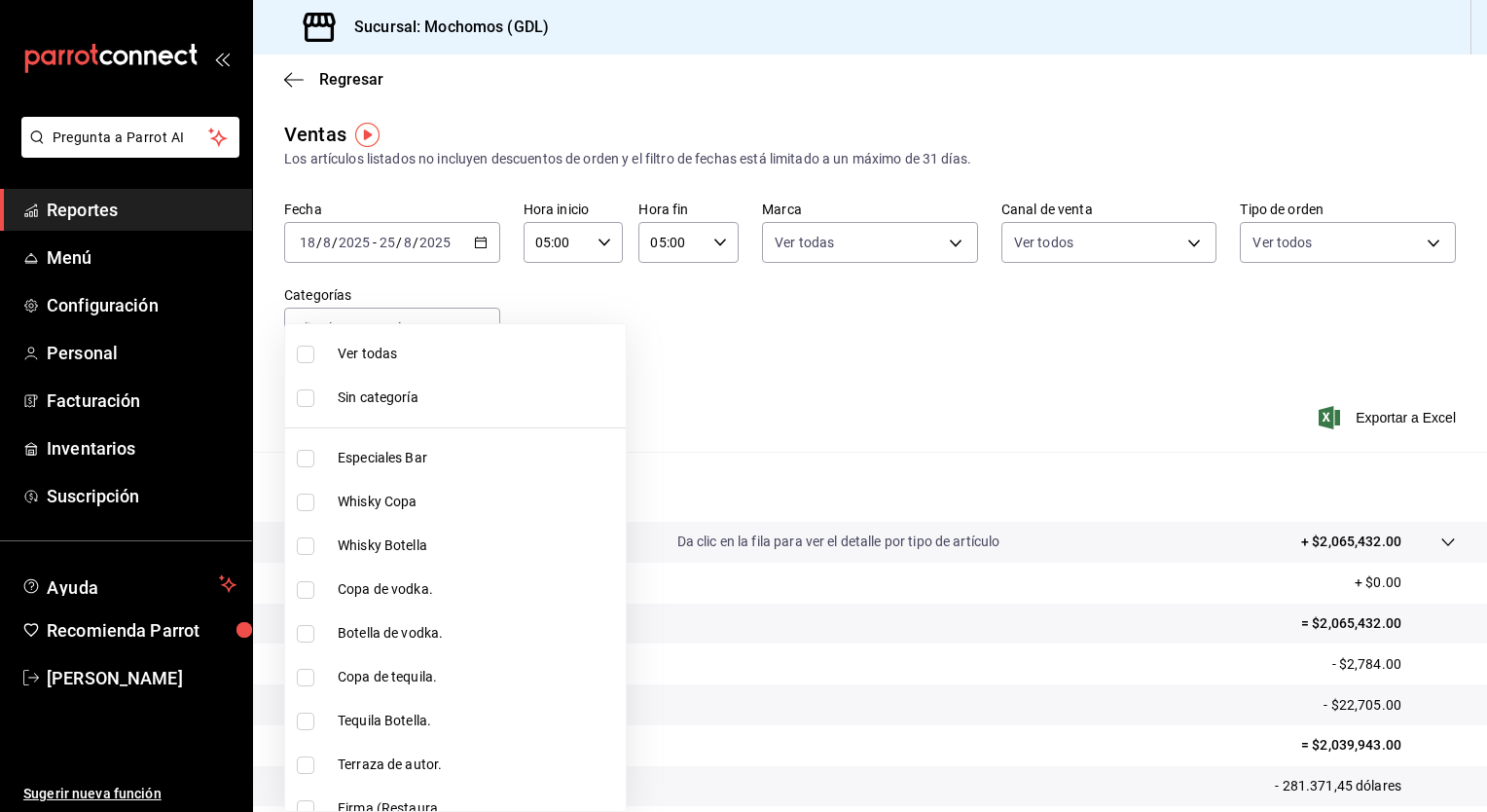
checkbox input "true"
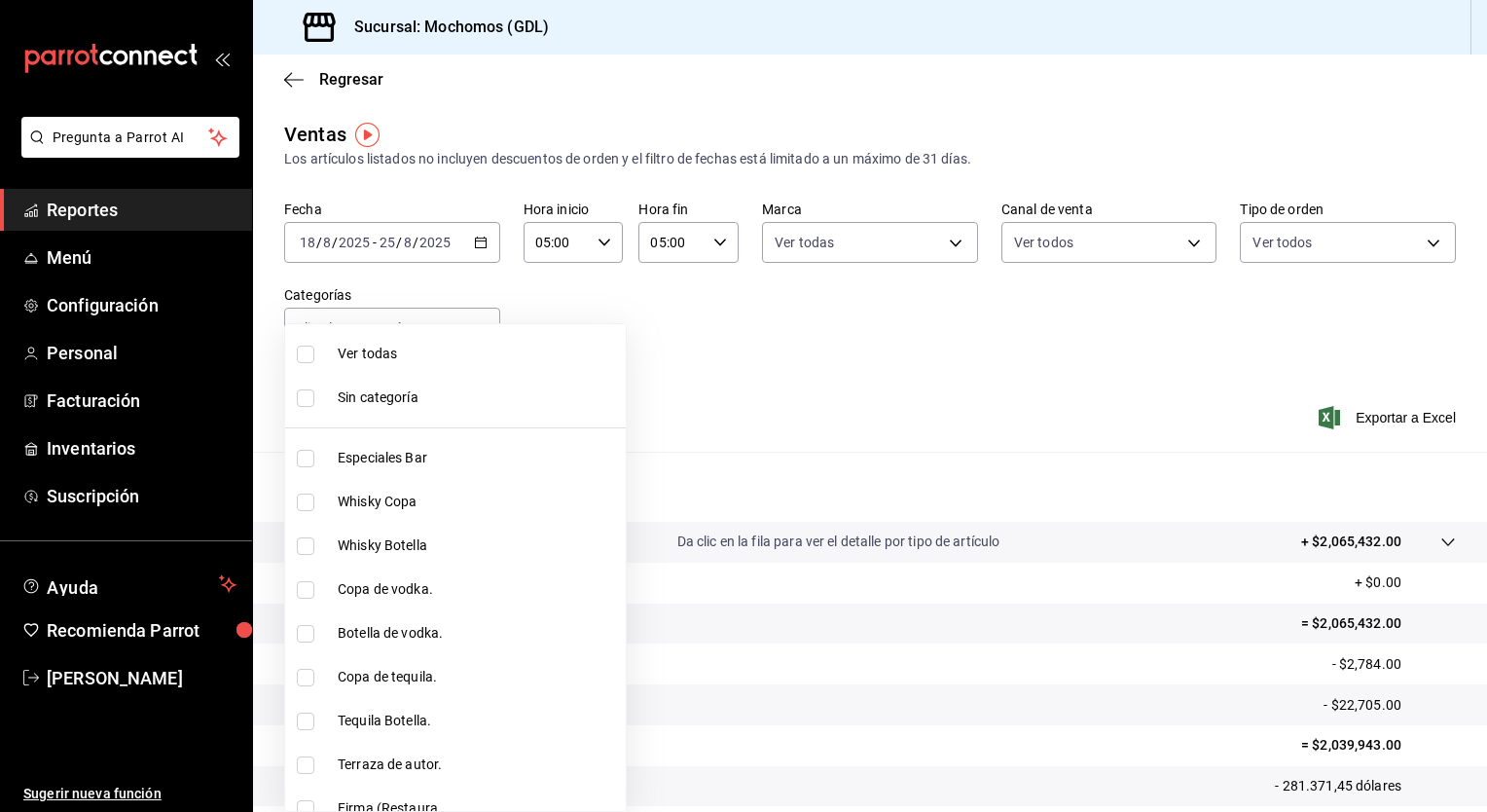
checkbox input "true"
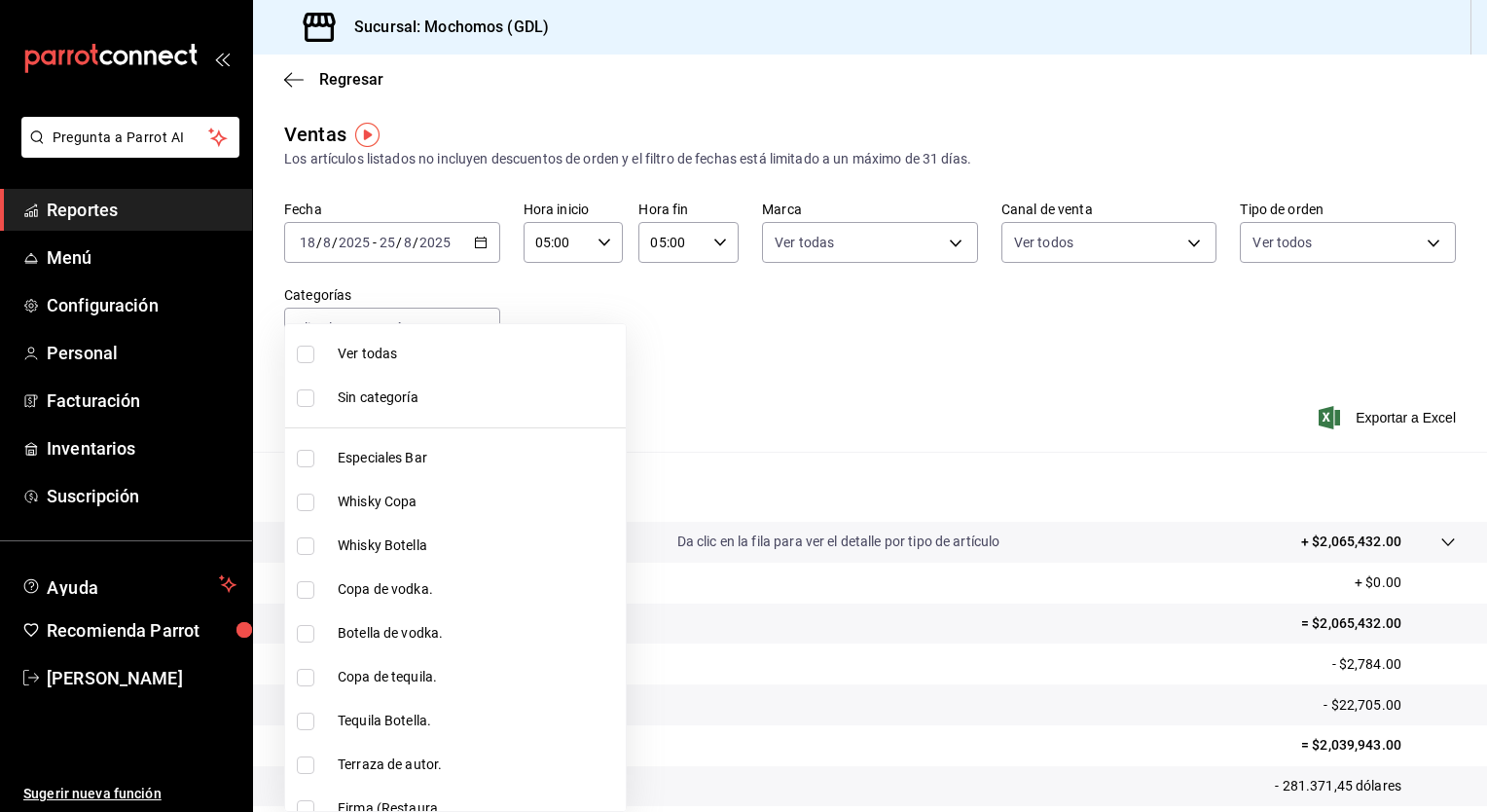
checkbox input "true"
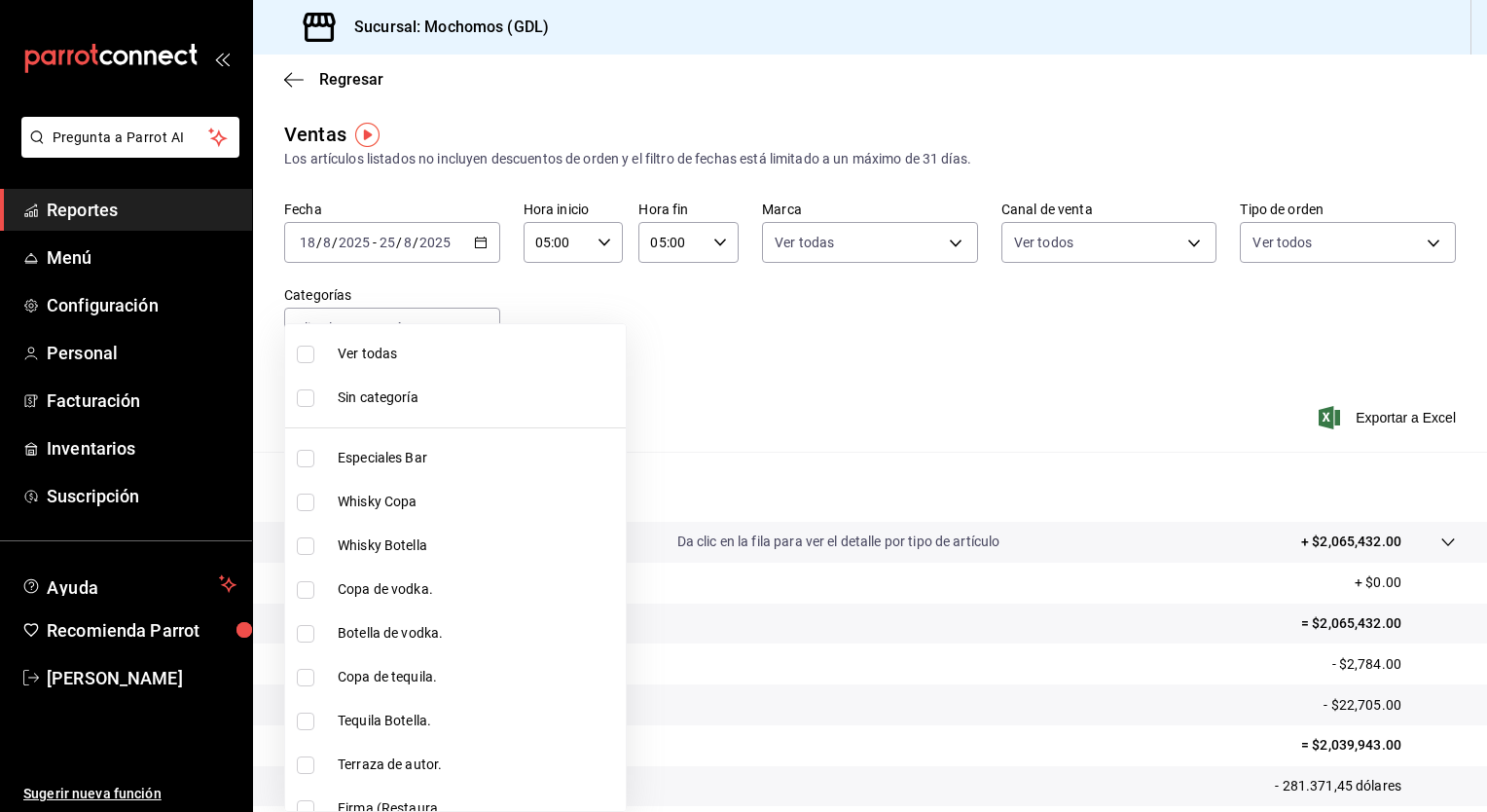
checkbox input "true"
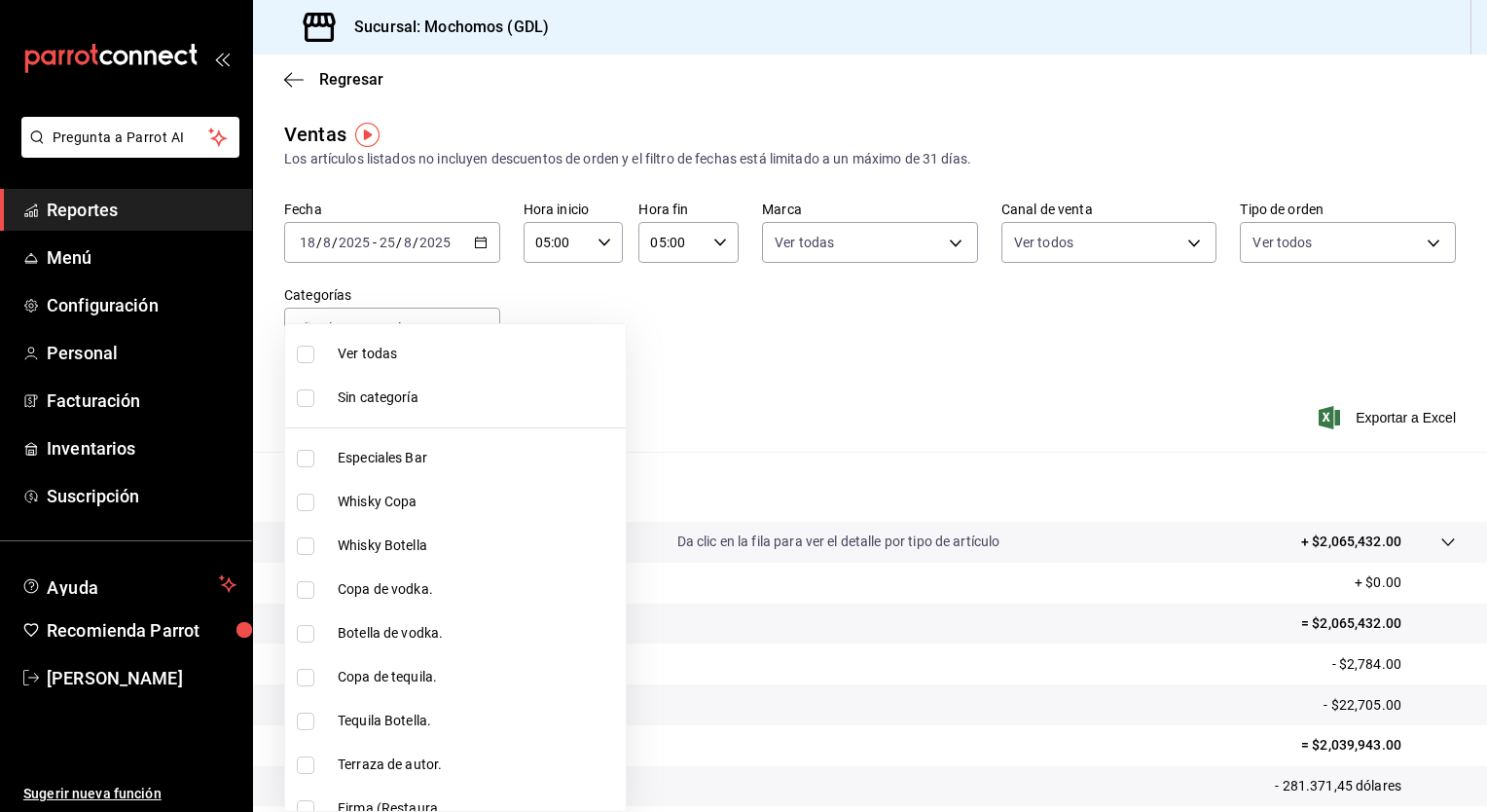
checkbox input "true"
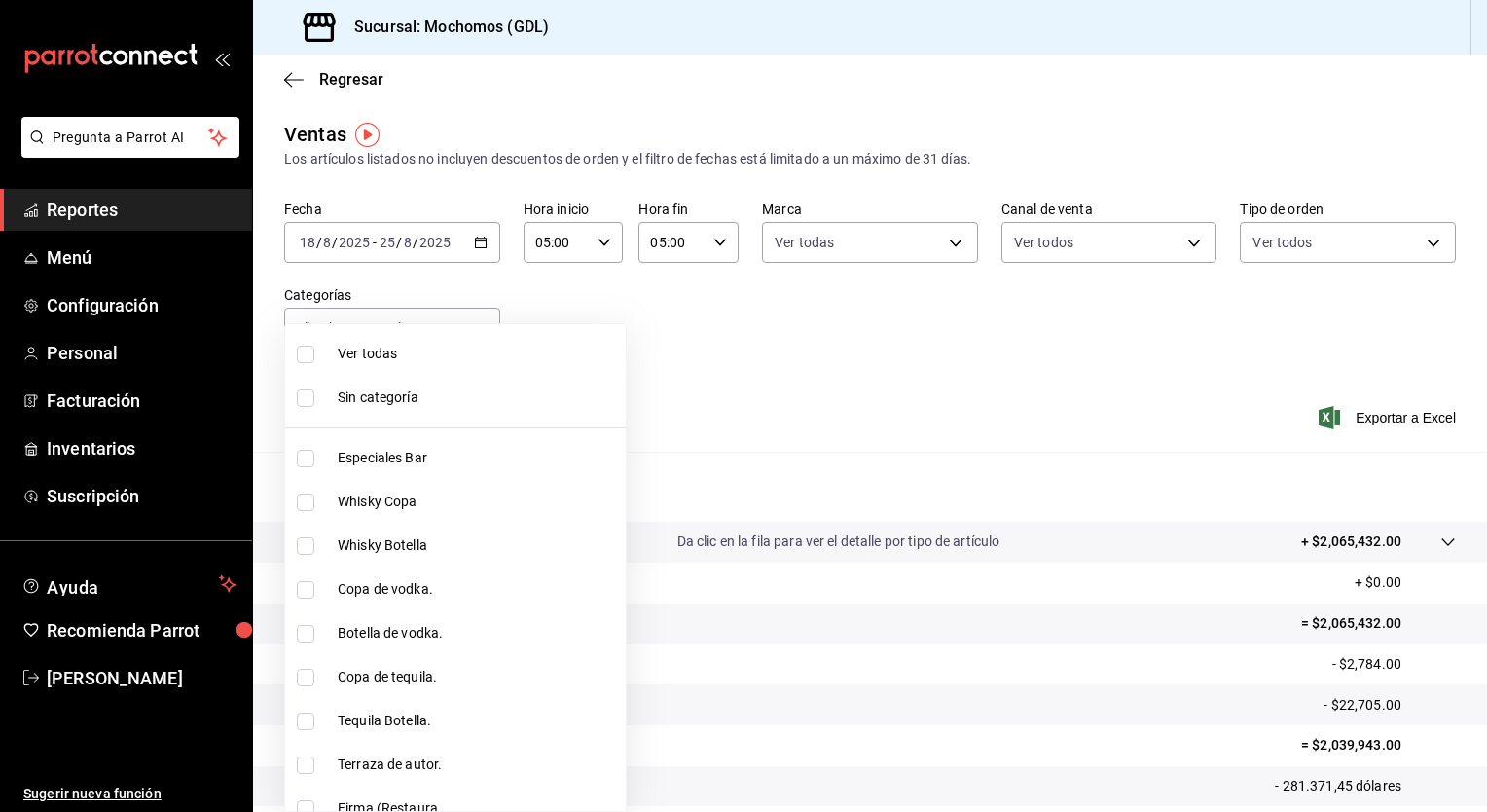
checkbox input "true"
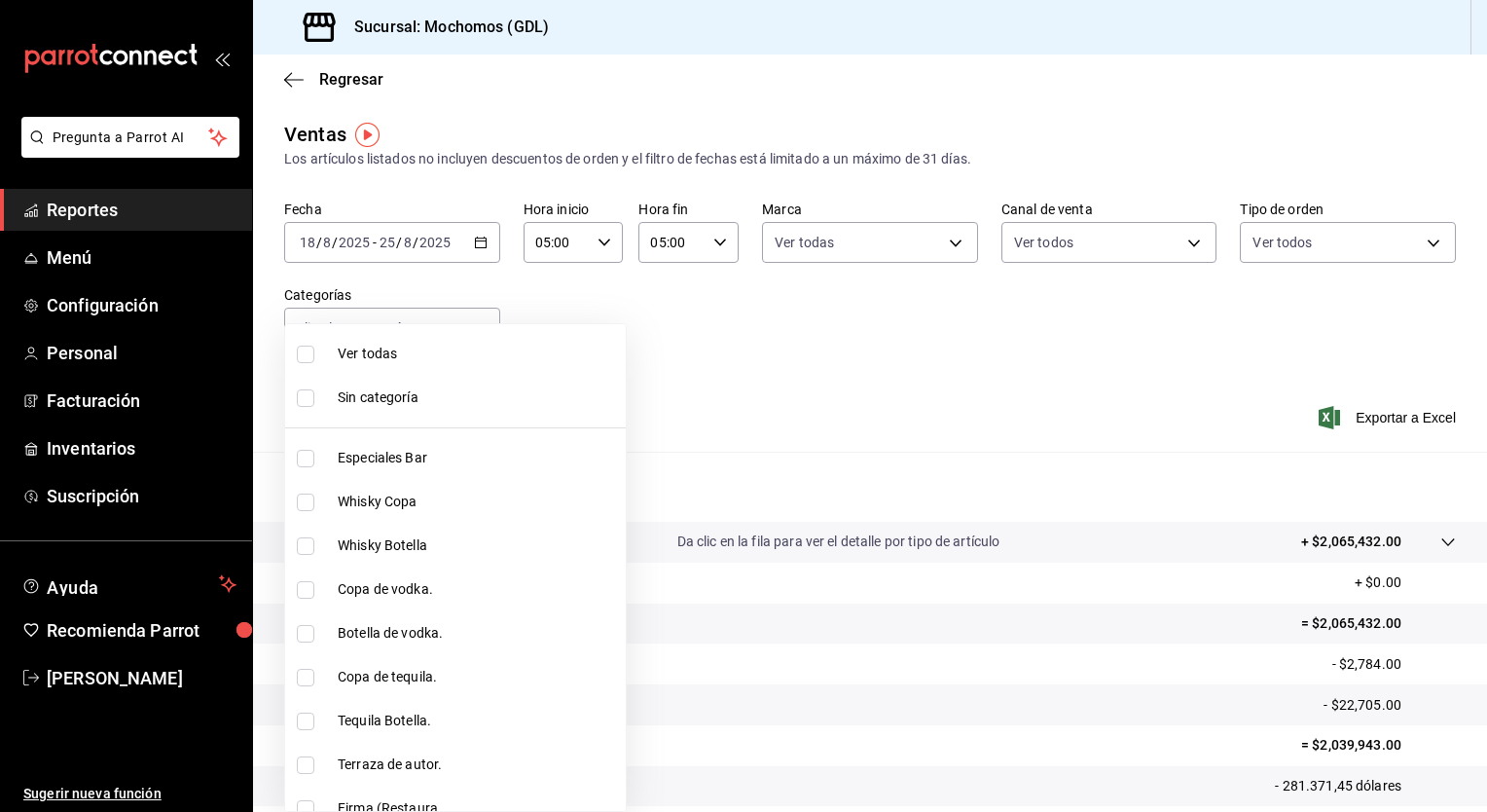
checkbox input "true"
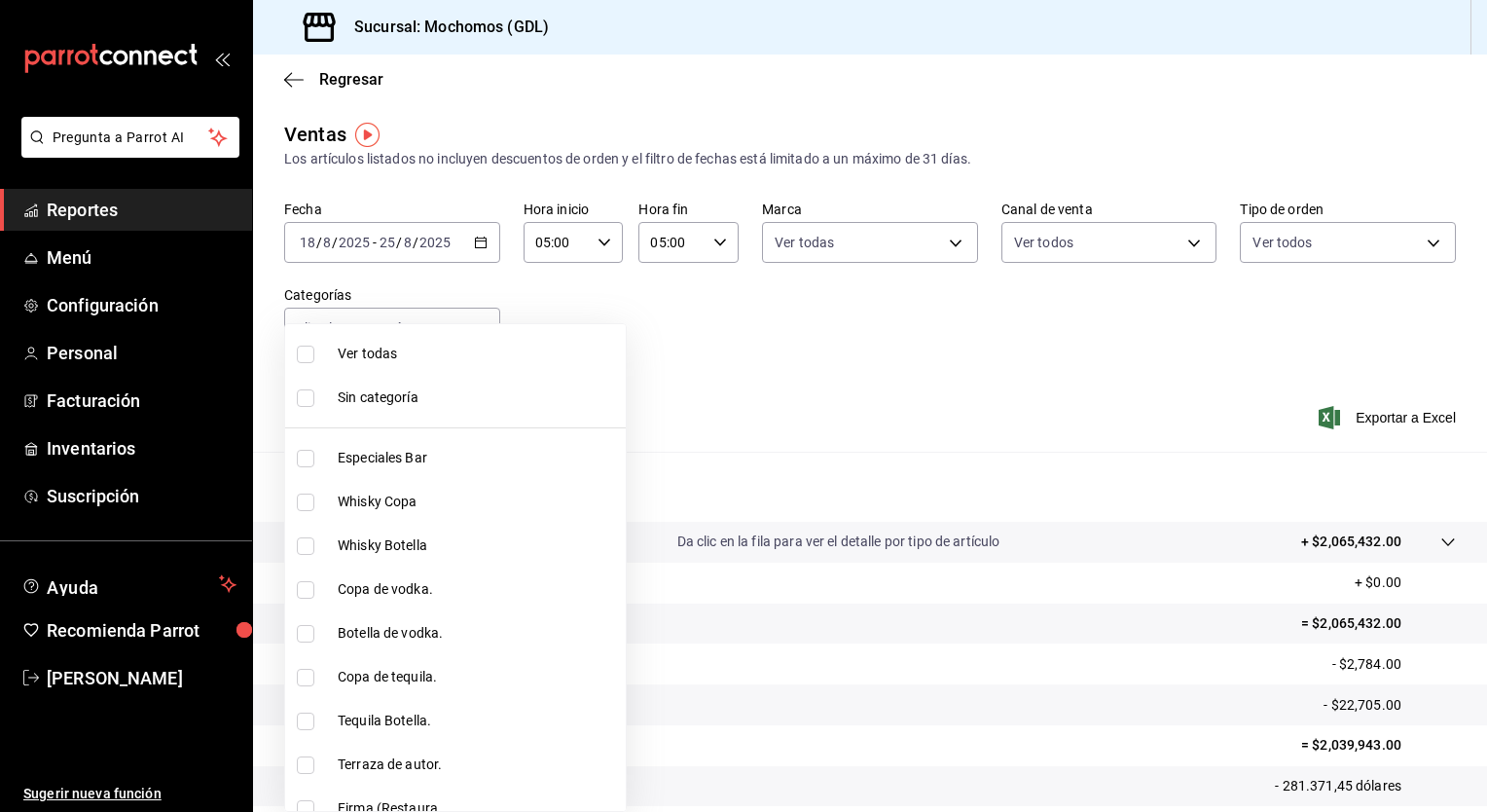
checkbox input "true"
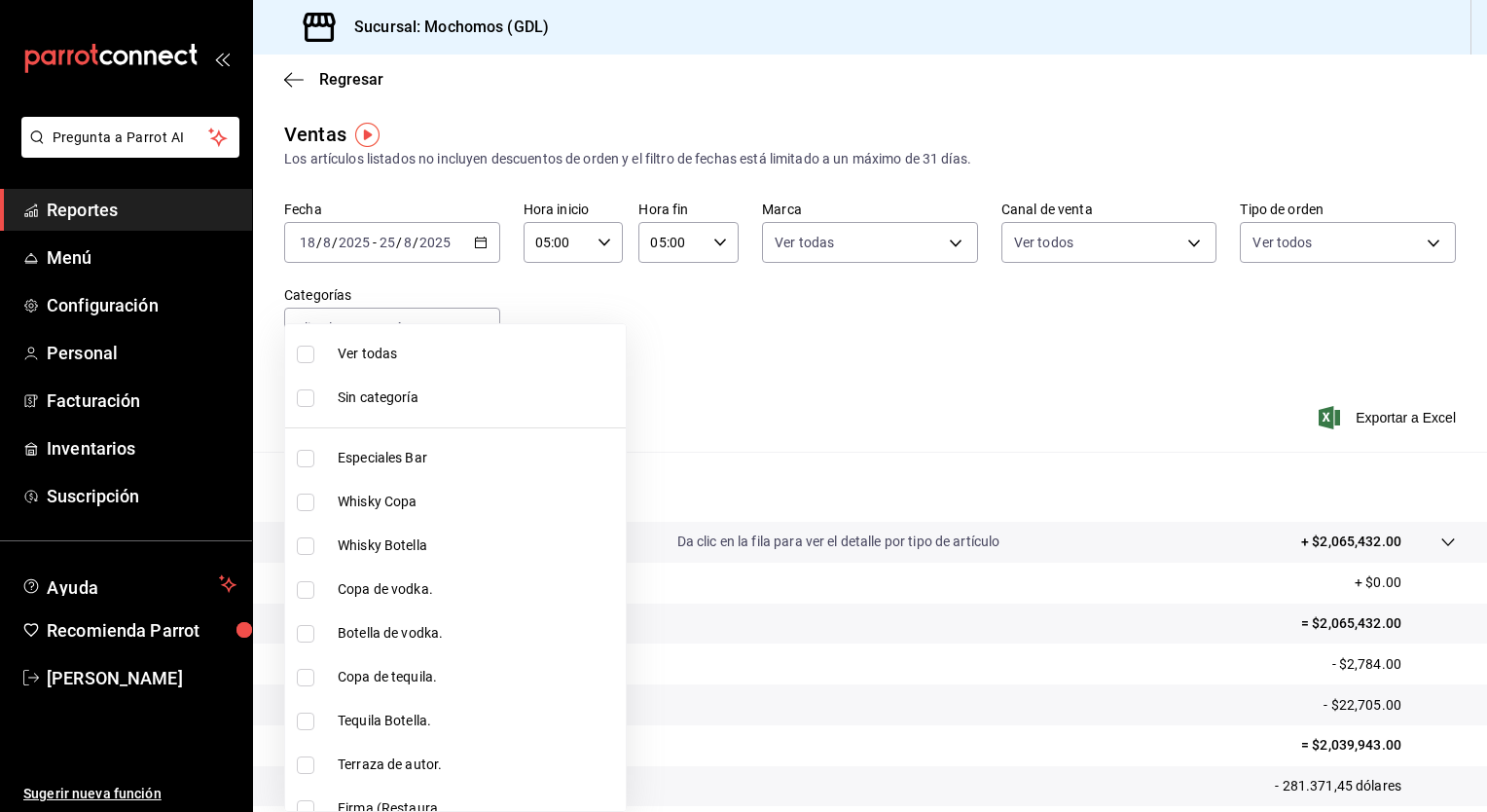
checkbox input "true"
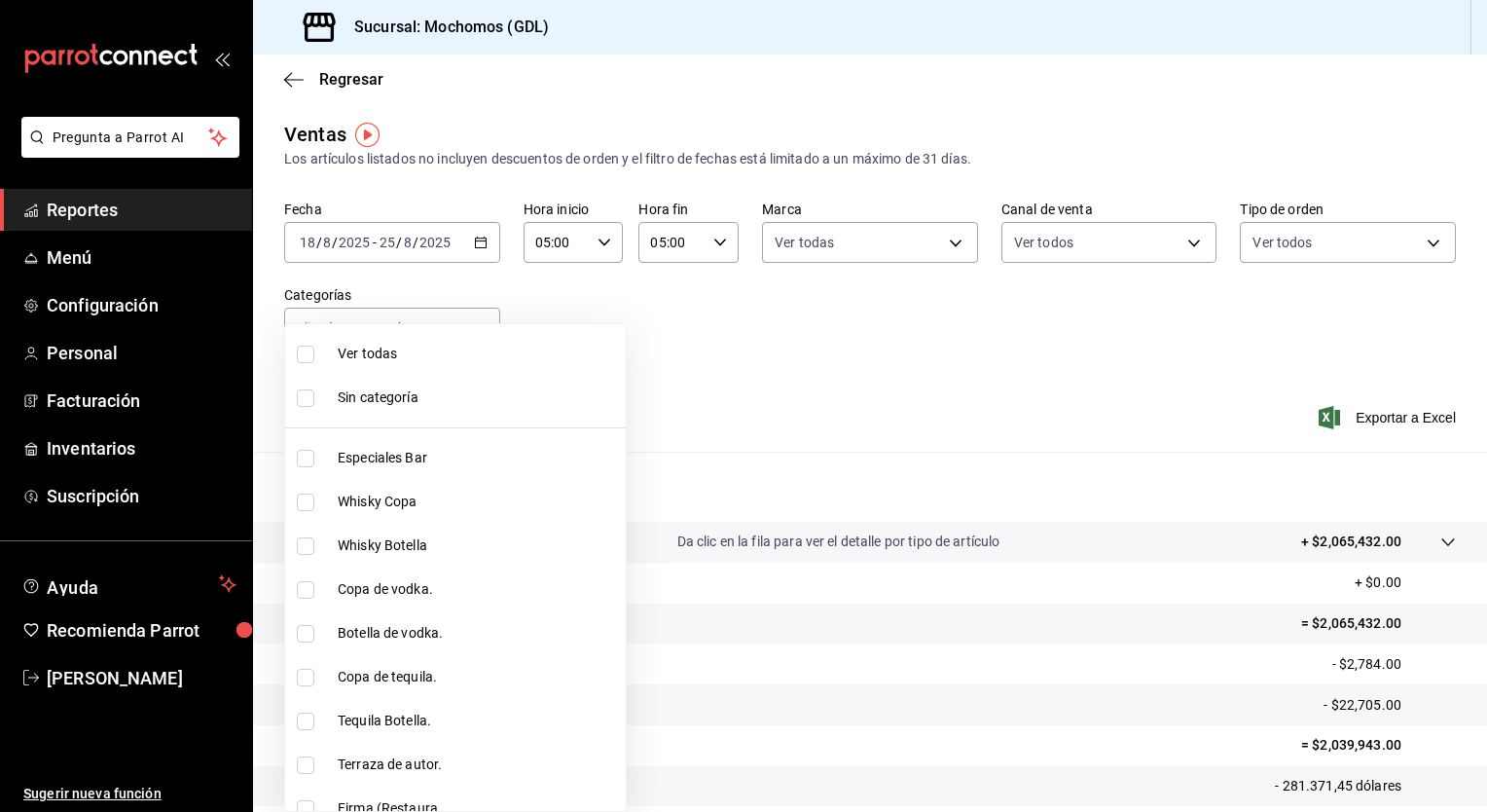
checkbox input "true"
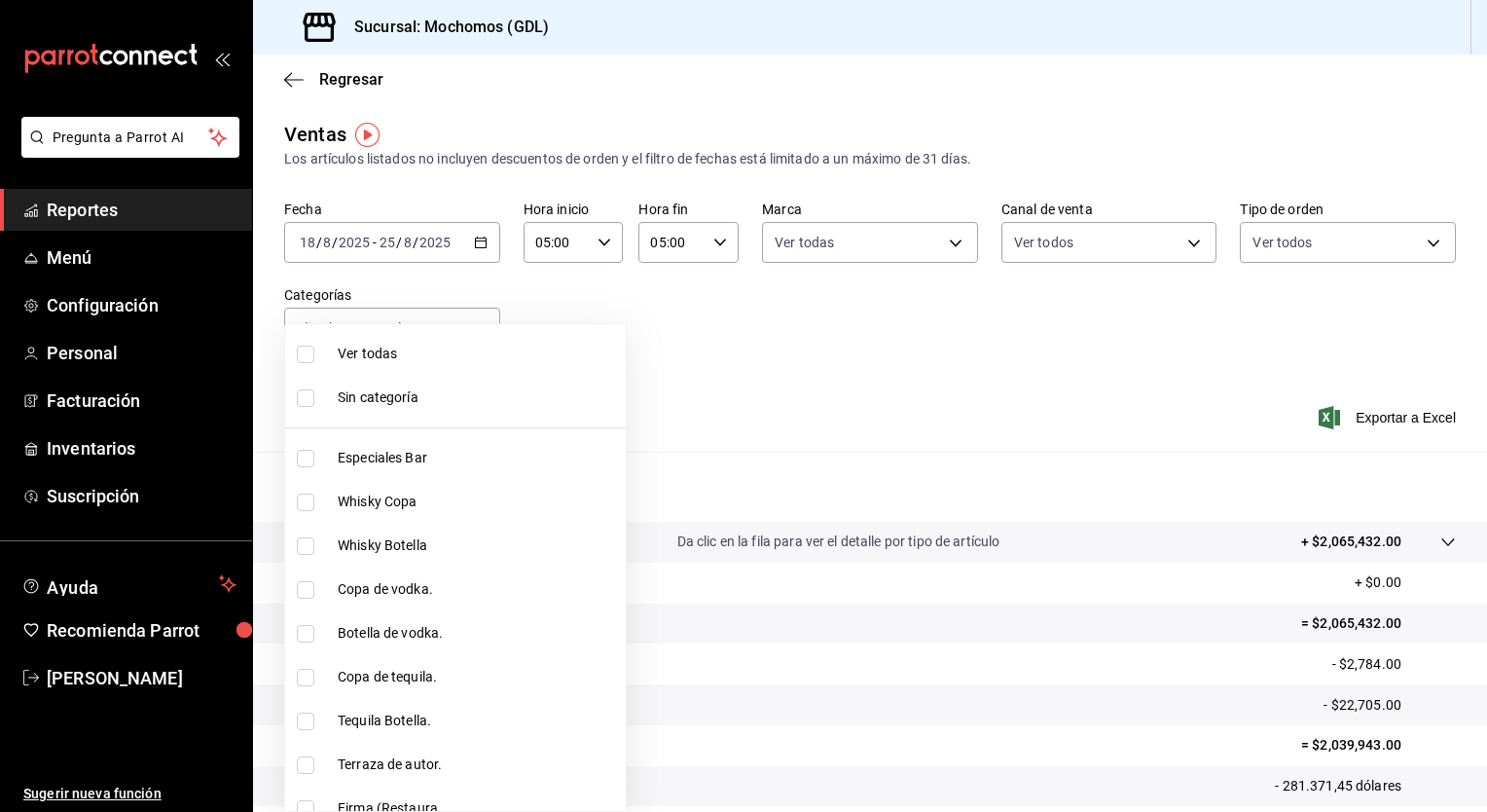
checkbox input "true"
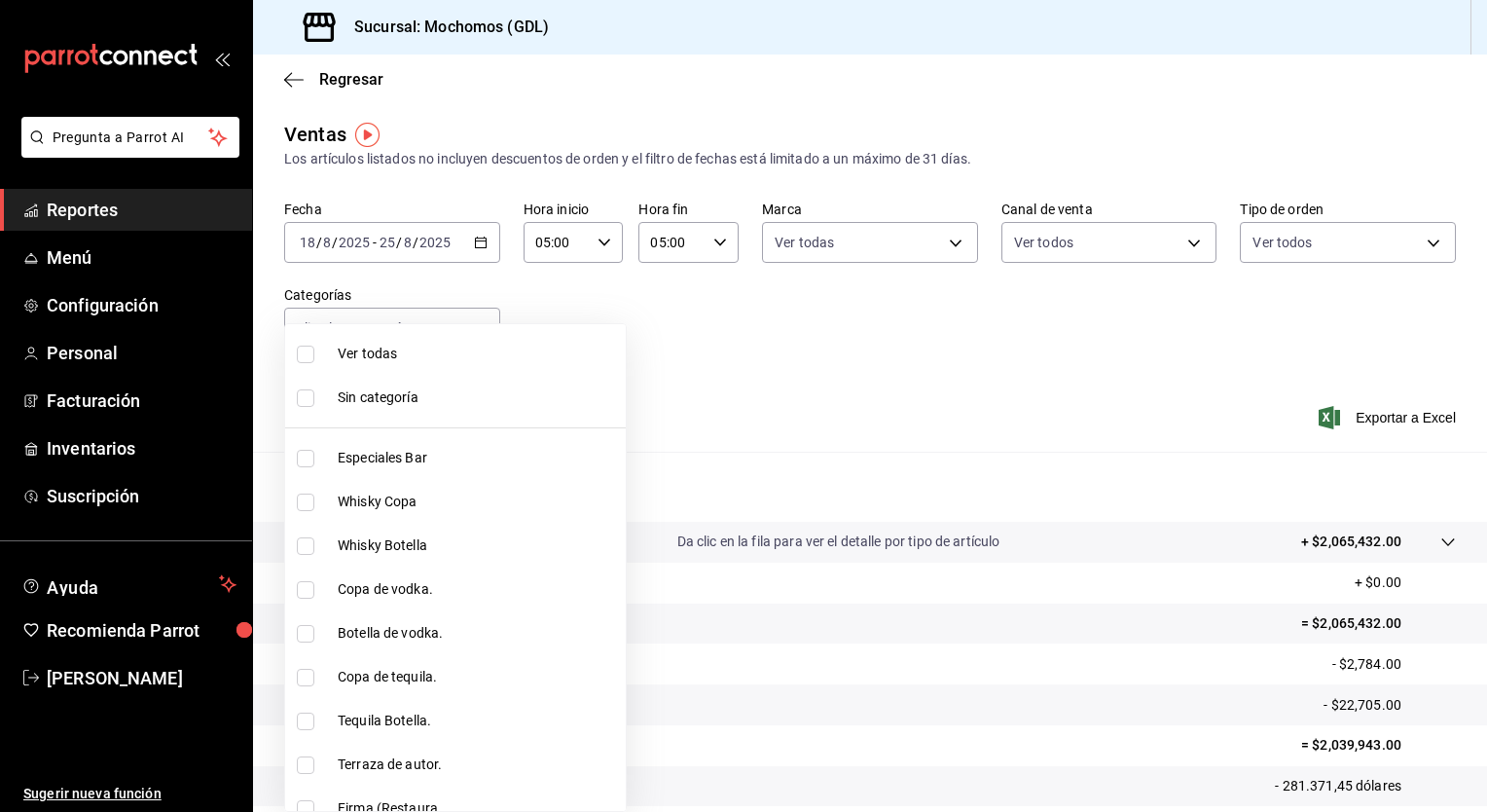
checkbox input "true"
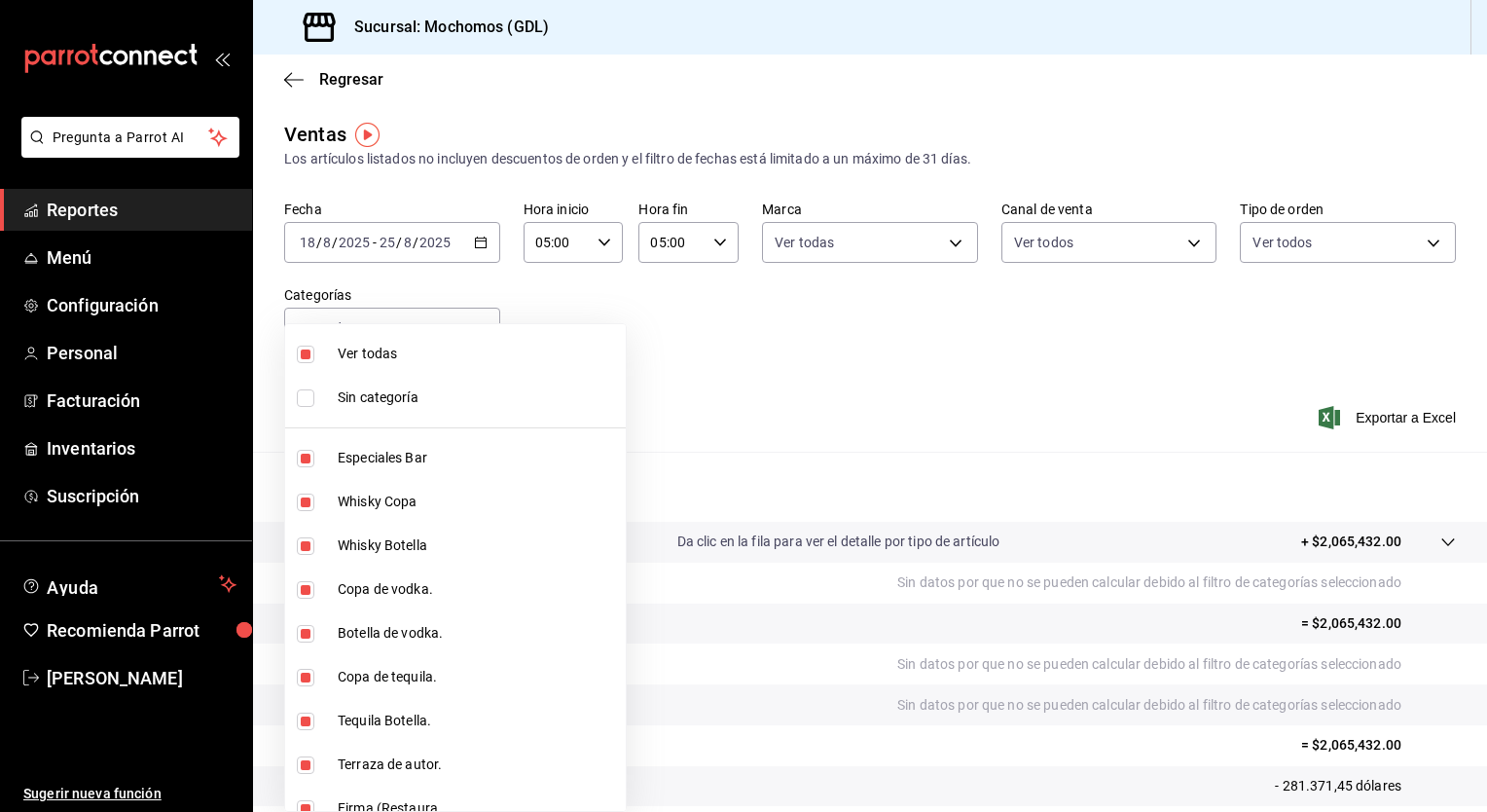
click at [1353, 429] on div at bounding box center [743, 406] width 1487 height 812
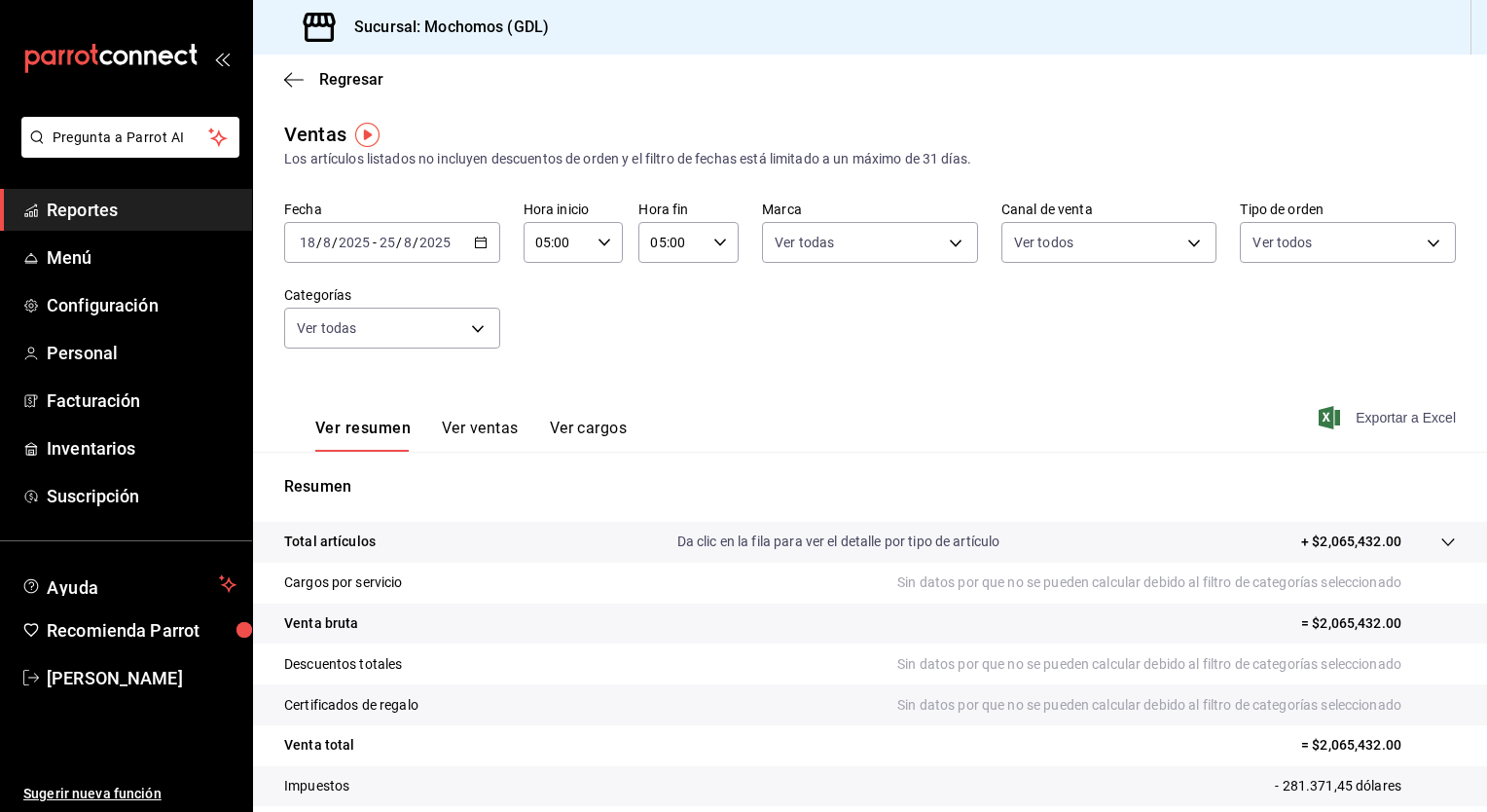
click at [1367, 413] on font "Exportar a Excel" at bounding box center [1406, 418] width 101 height 16
